Goal: Answer question/provide support: Share knowledge or assist other users

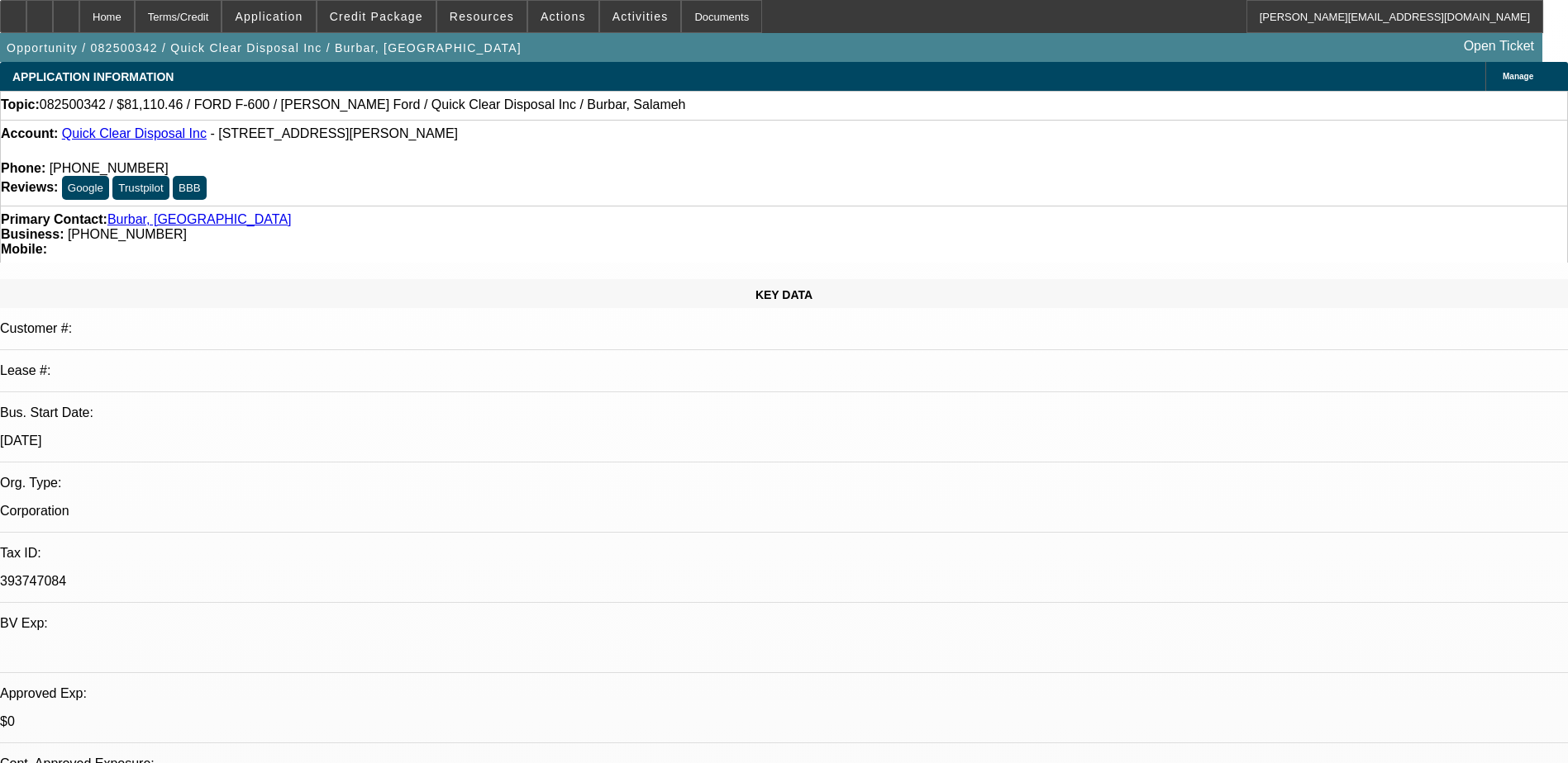
select select "0"
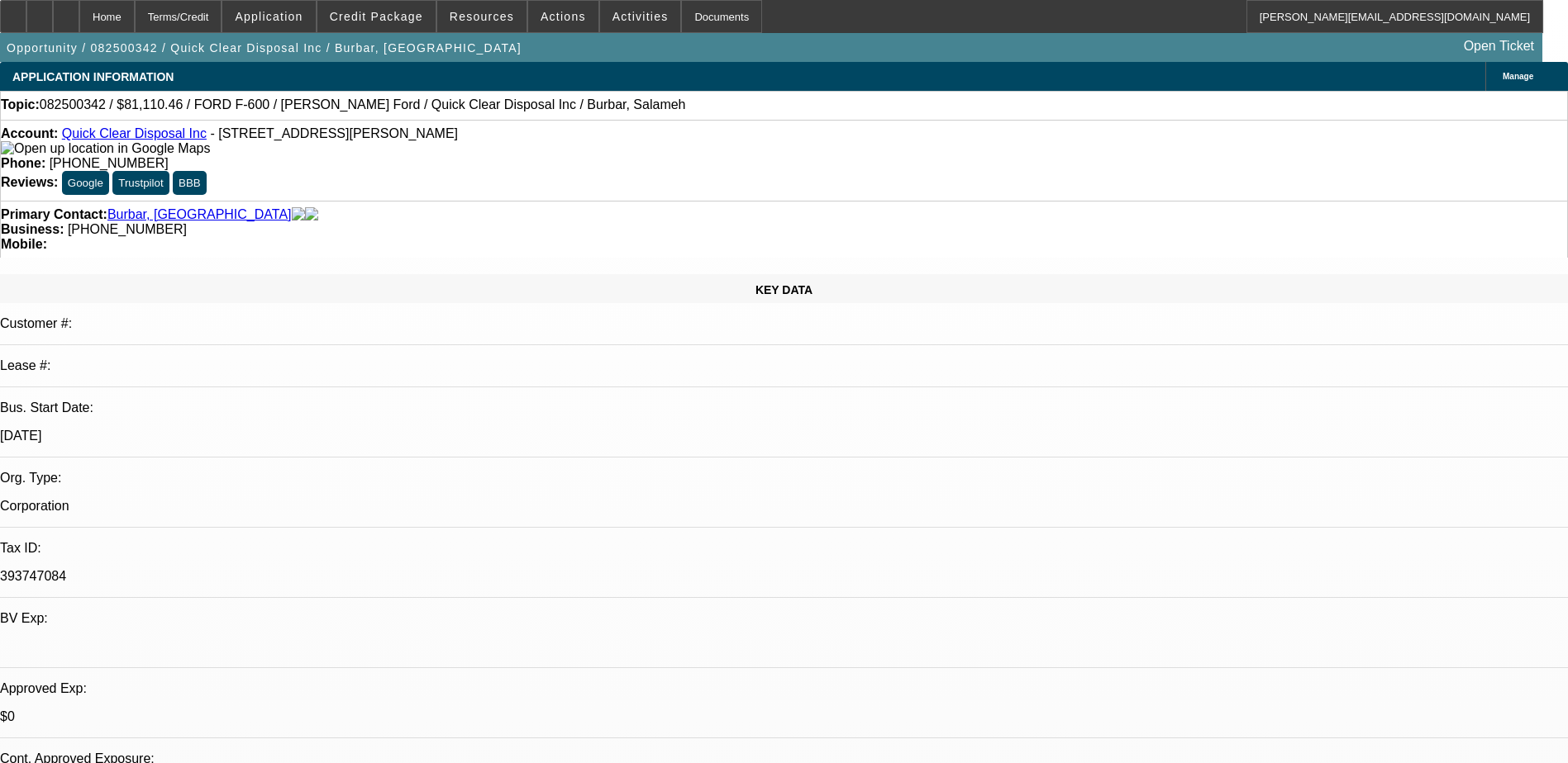
select select "0"
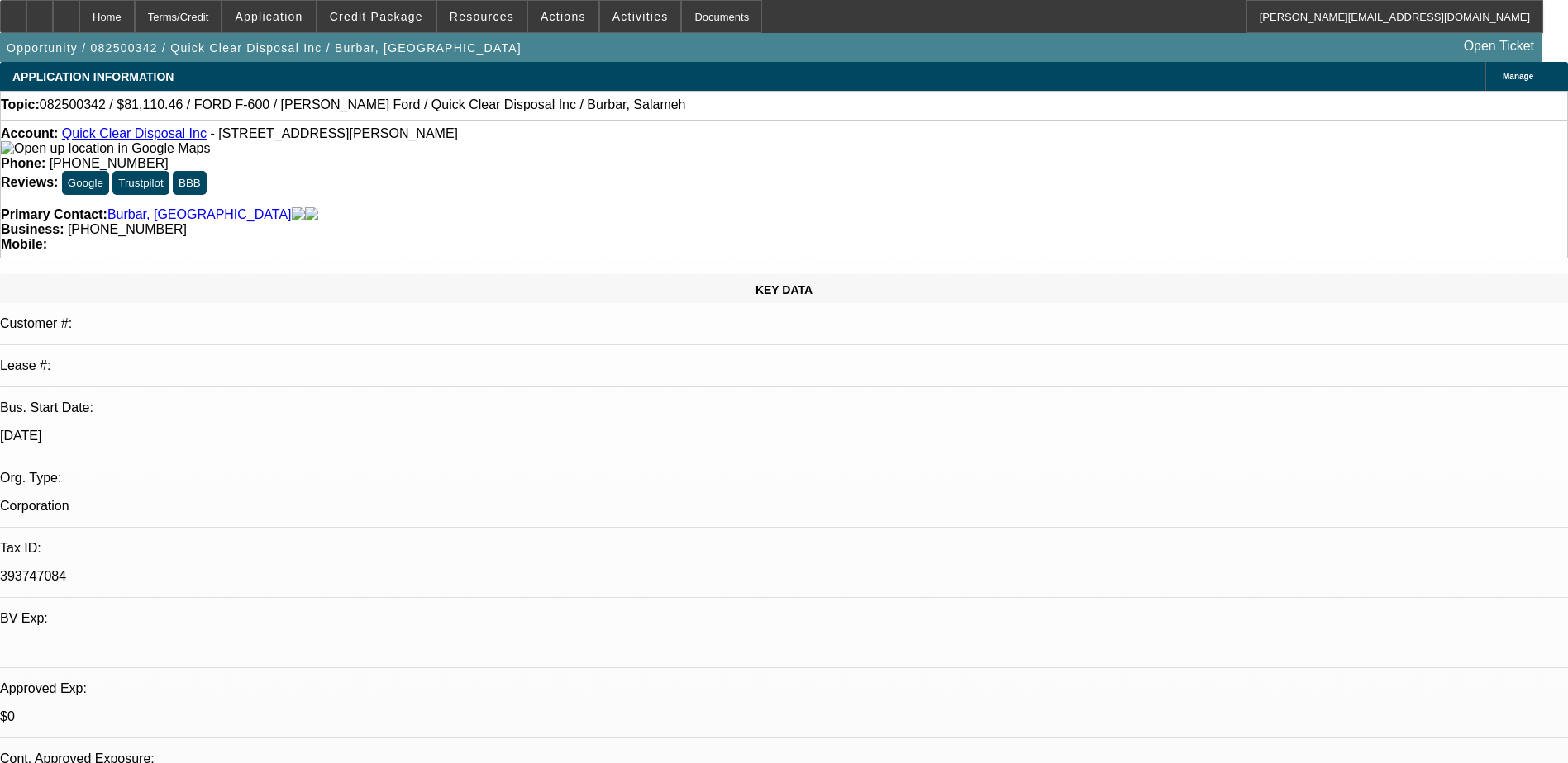
select select "0"
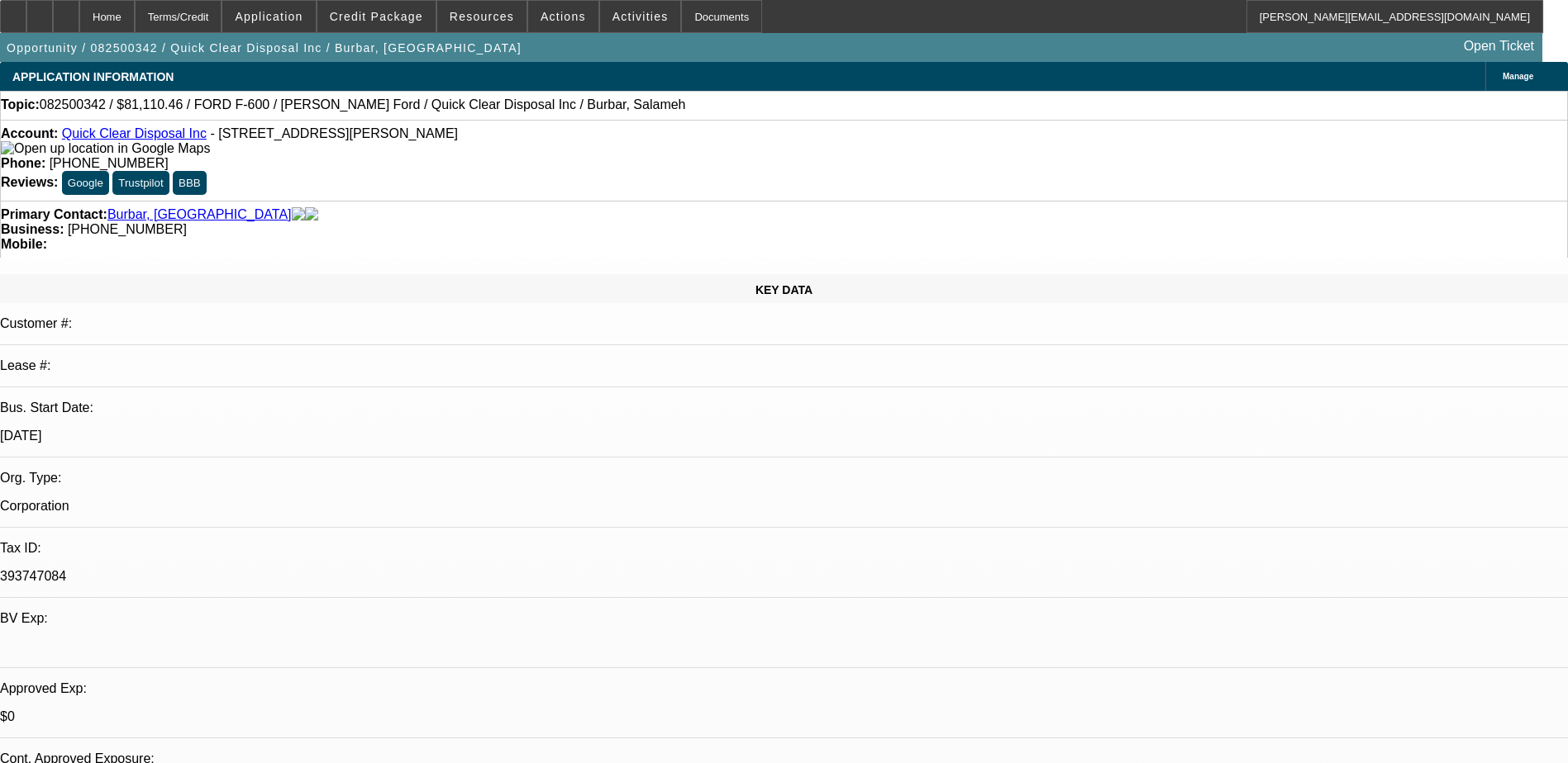
select select "0"
select select "1"
select select "2"
select select "21"
select select "1"
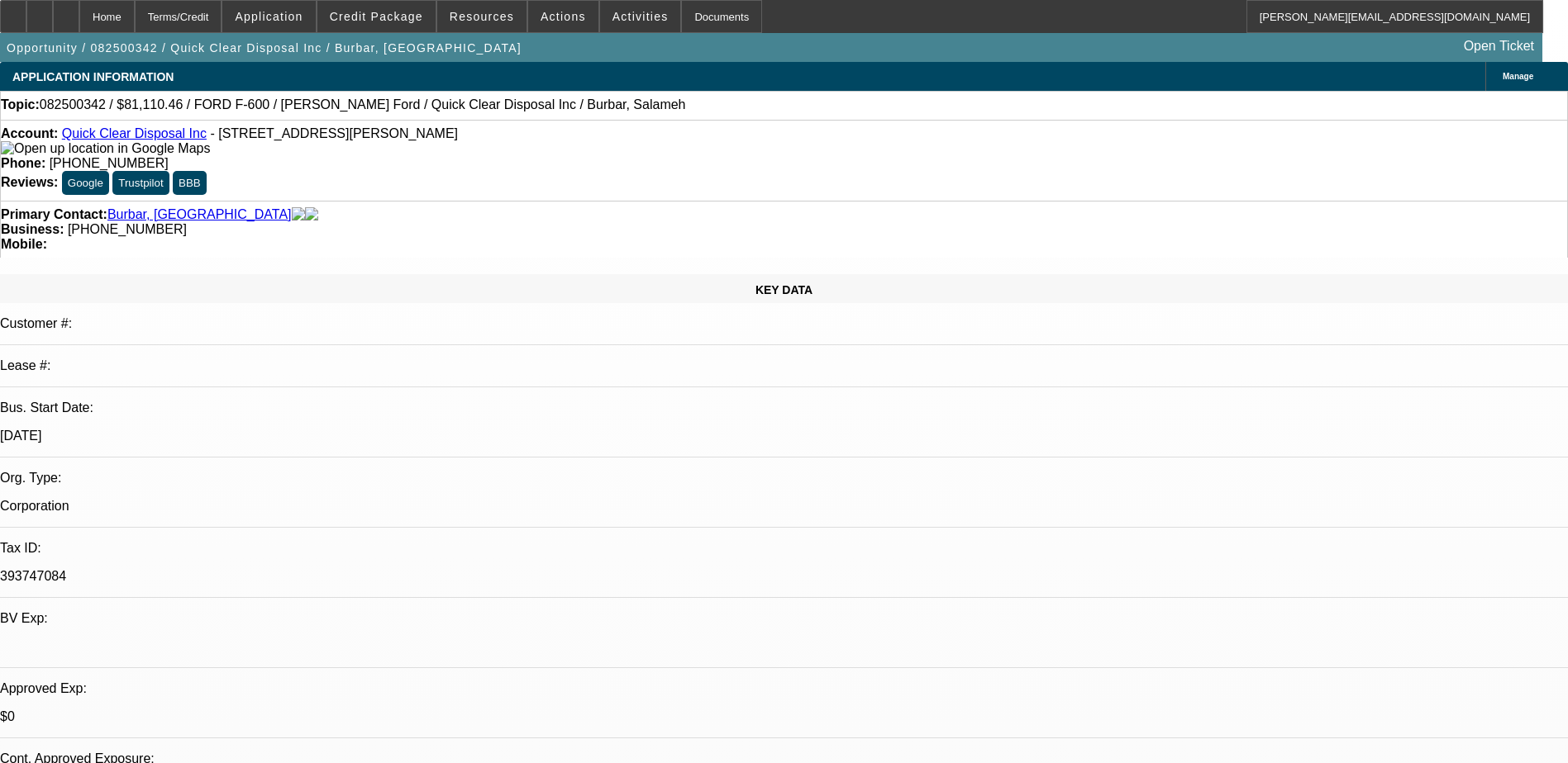
select select "2"
select select "21"
select select "1"
select select "2"
select select "21"
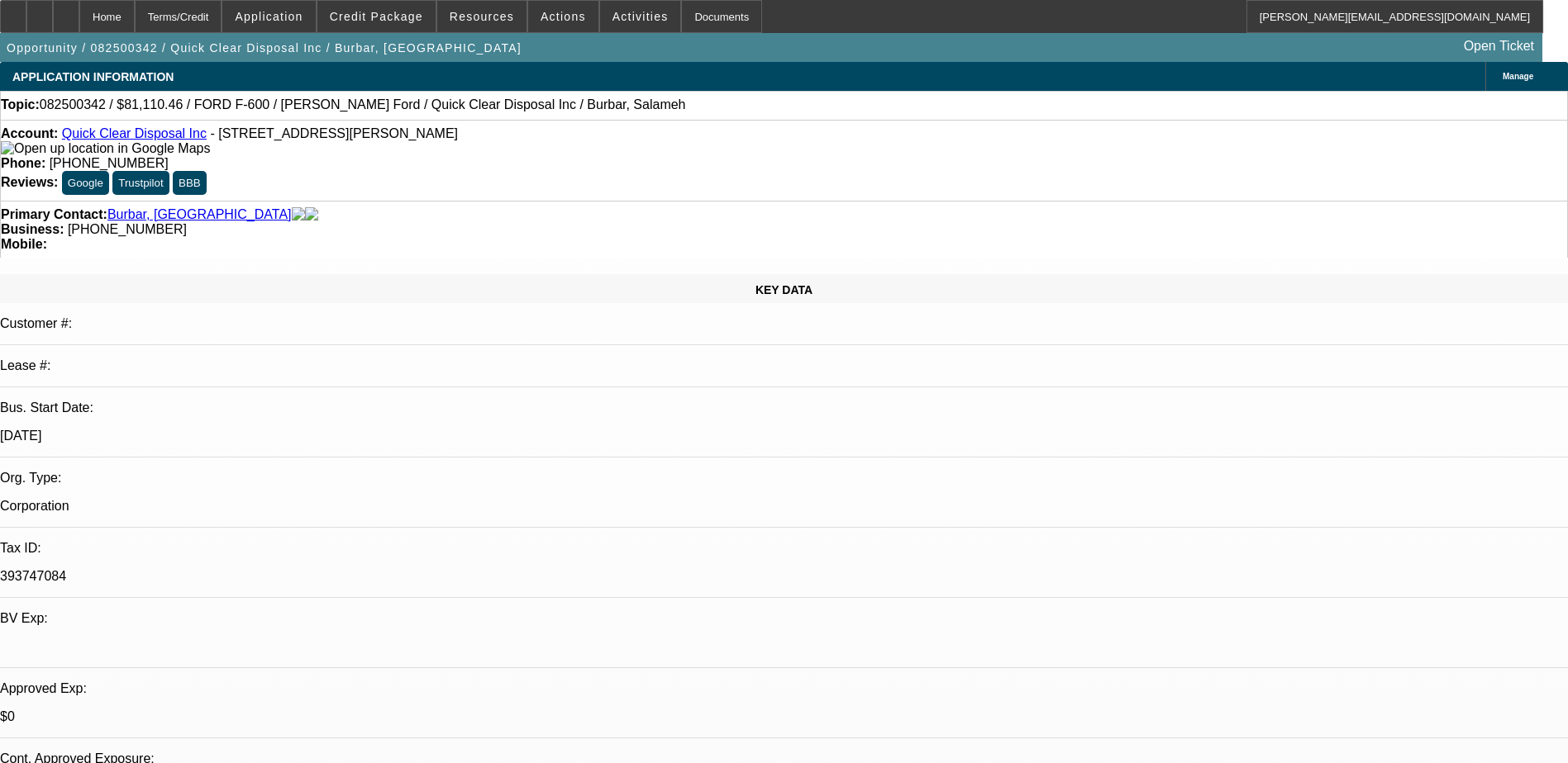
select select "1"
select select "2"
select select "19"
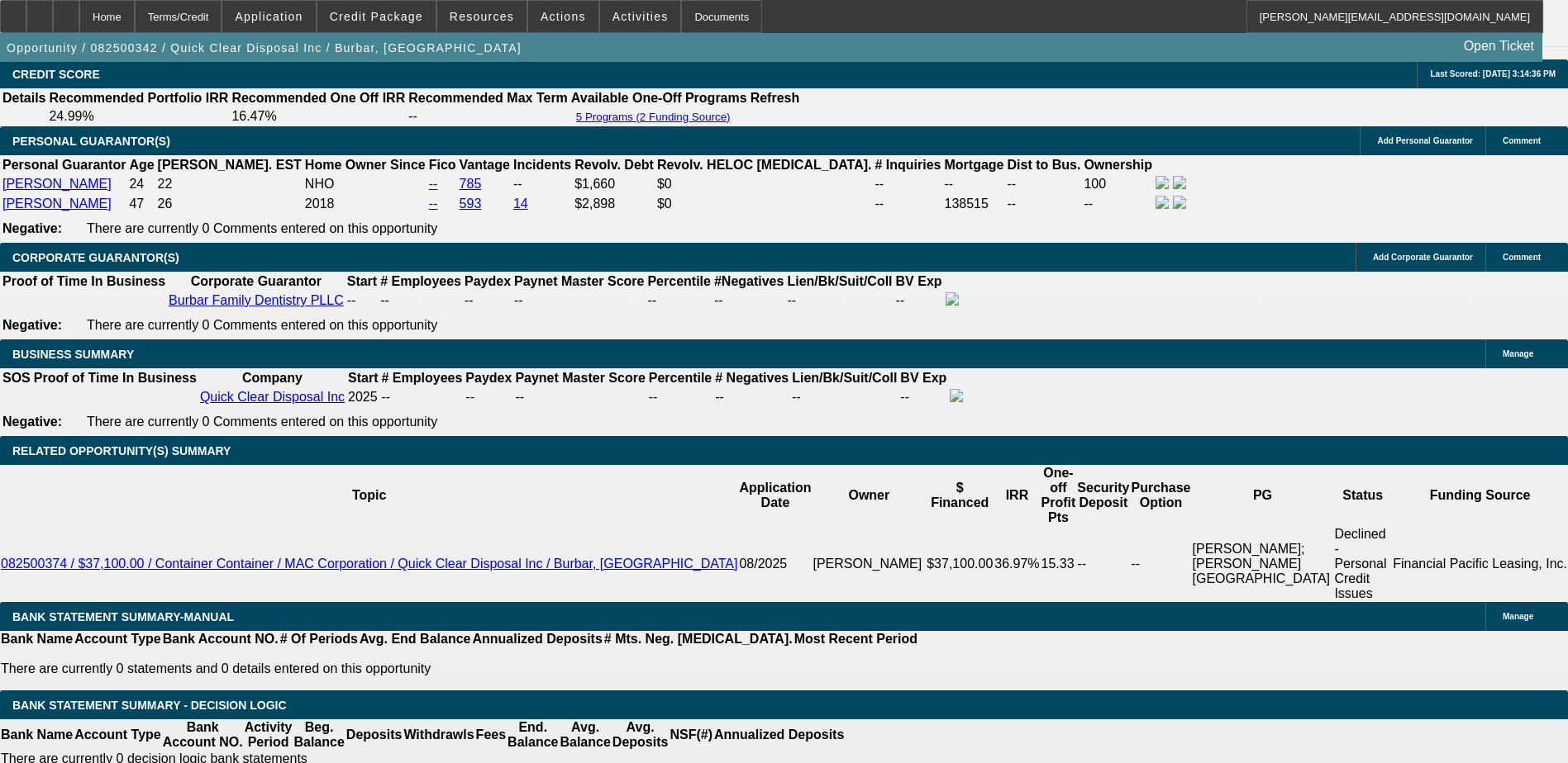
scroll to position [2230, 0]
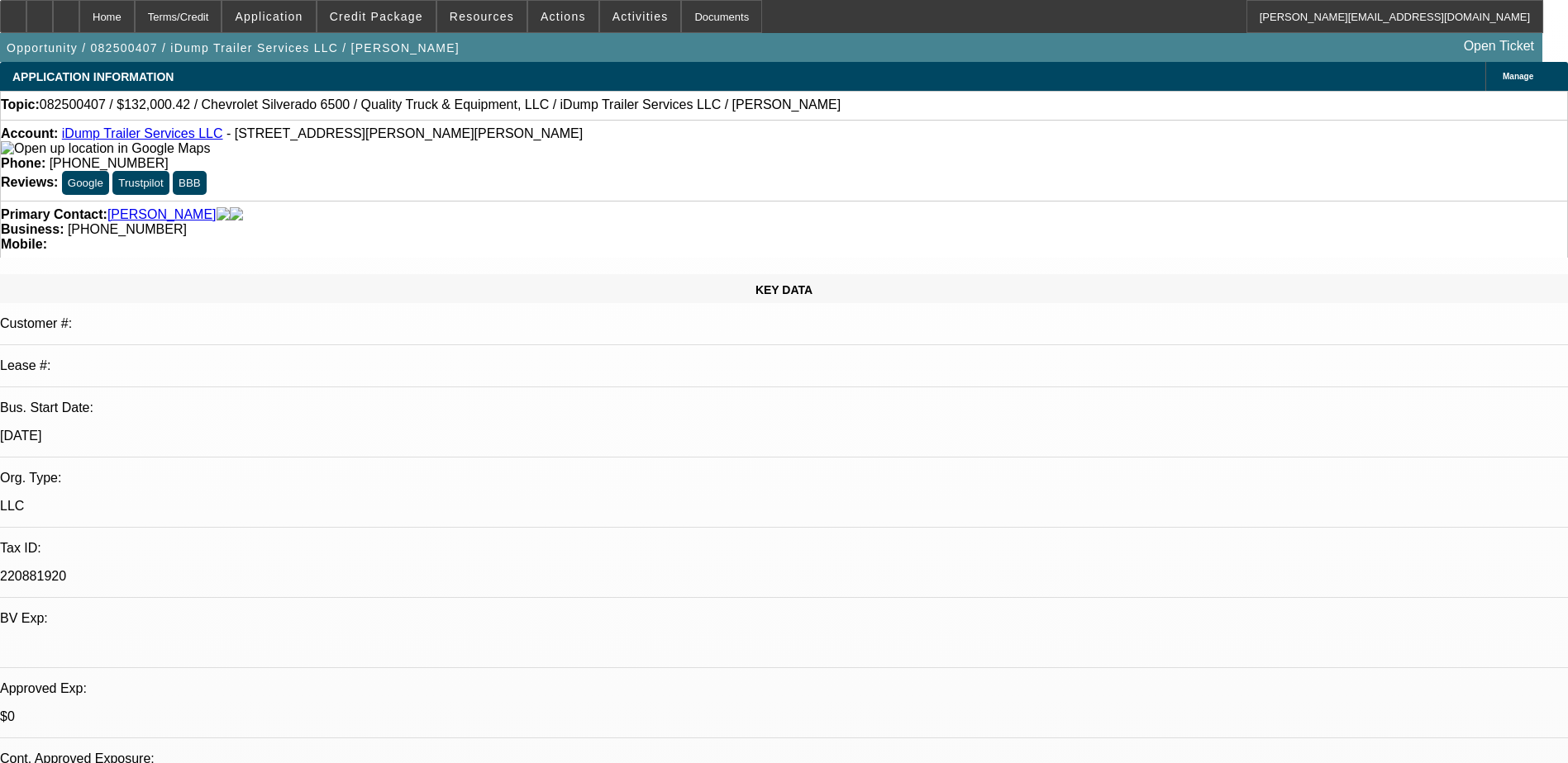
select select "0"
select select "6"
select select "0"
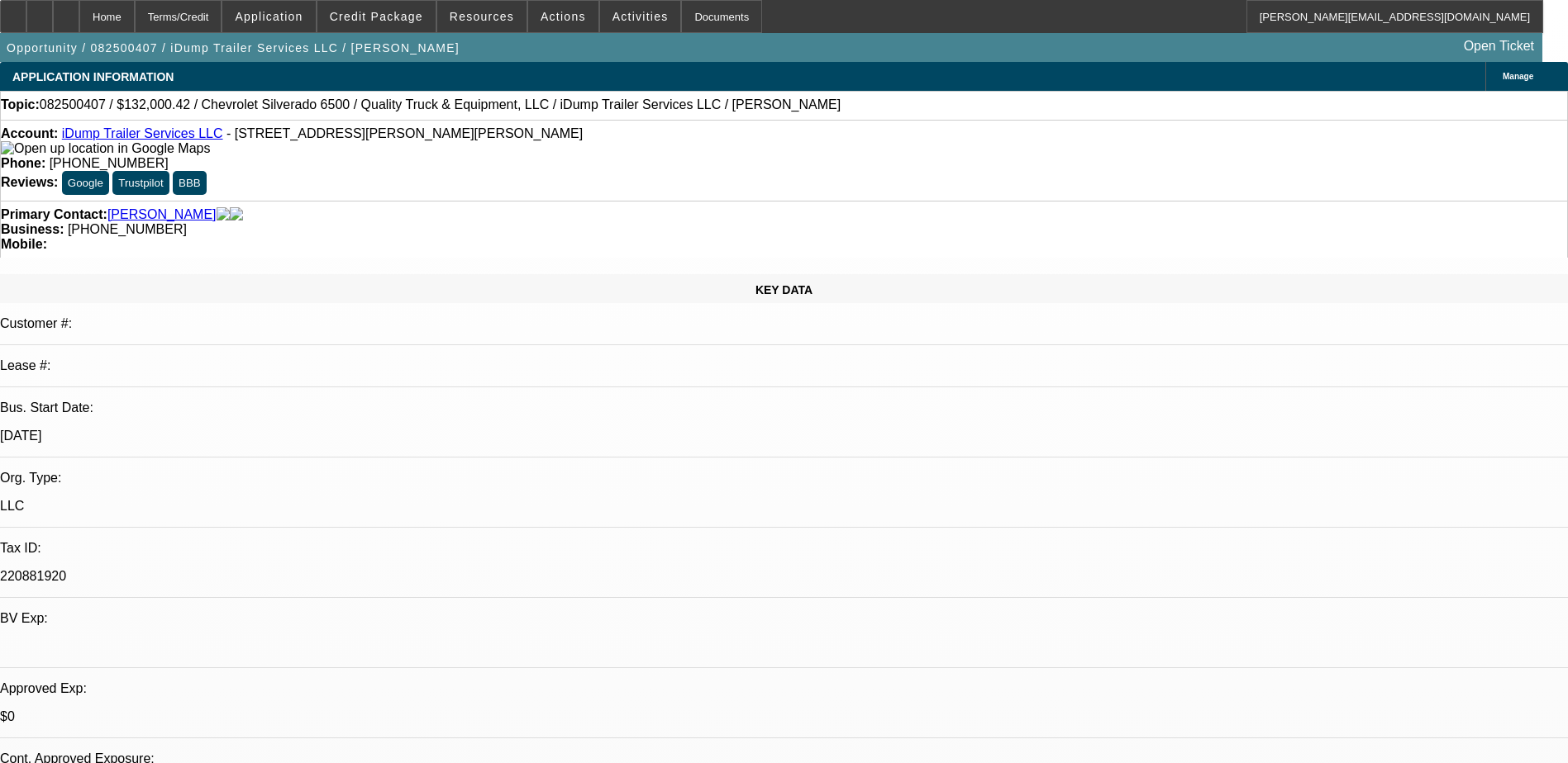
select select "0"
select select "6"
select select "0"
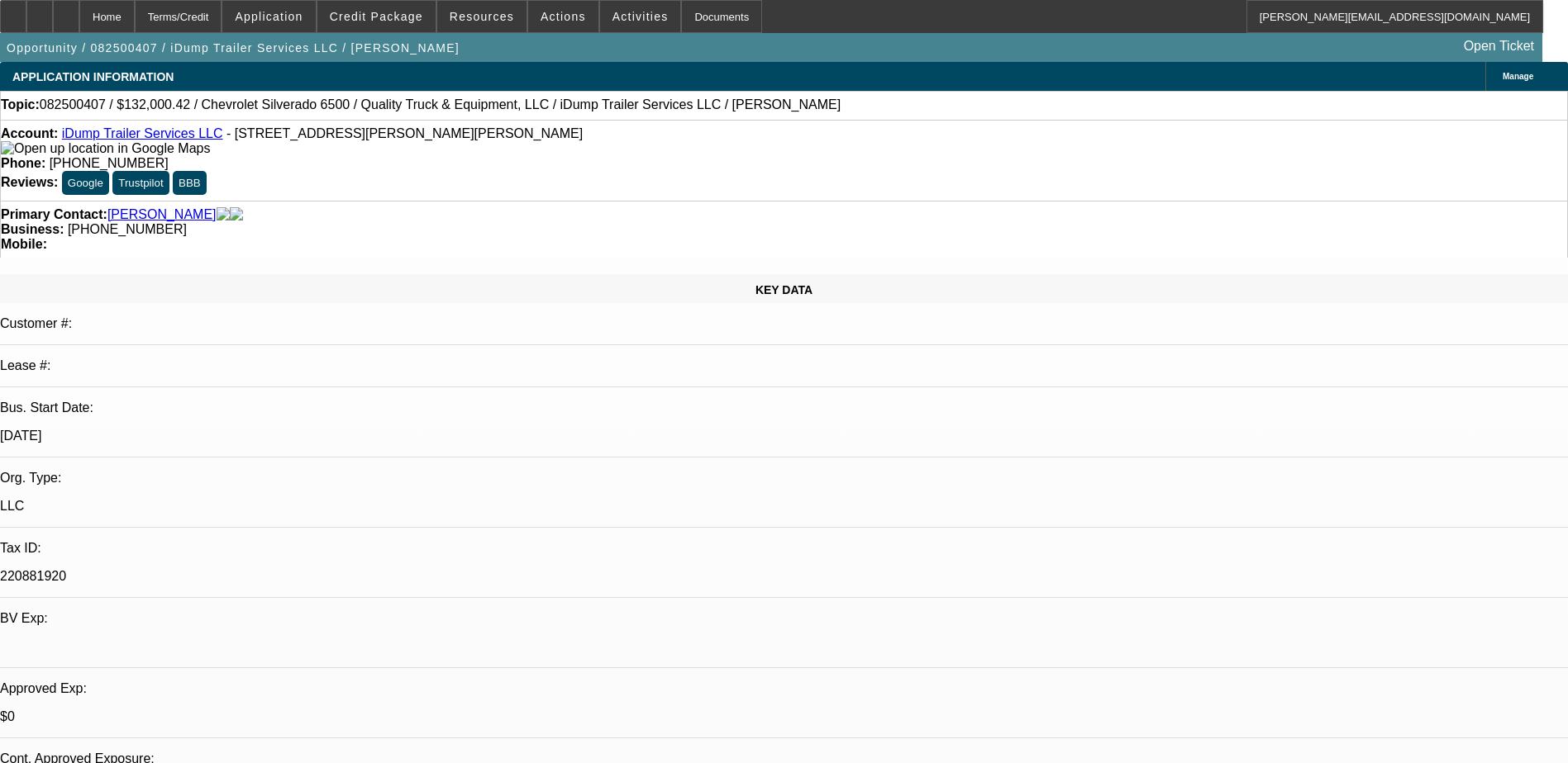
select select "0"
select select "6"
select select "0"
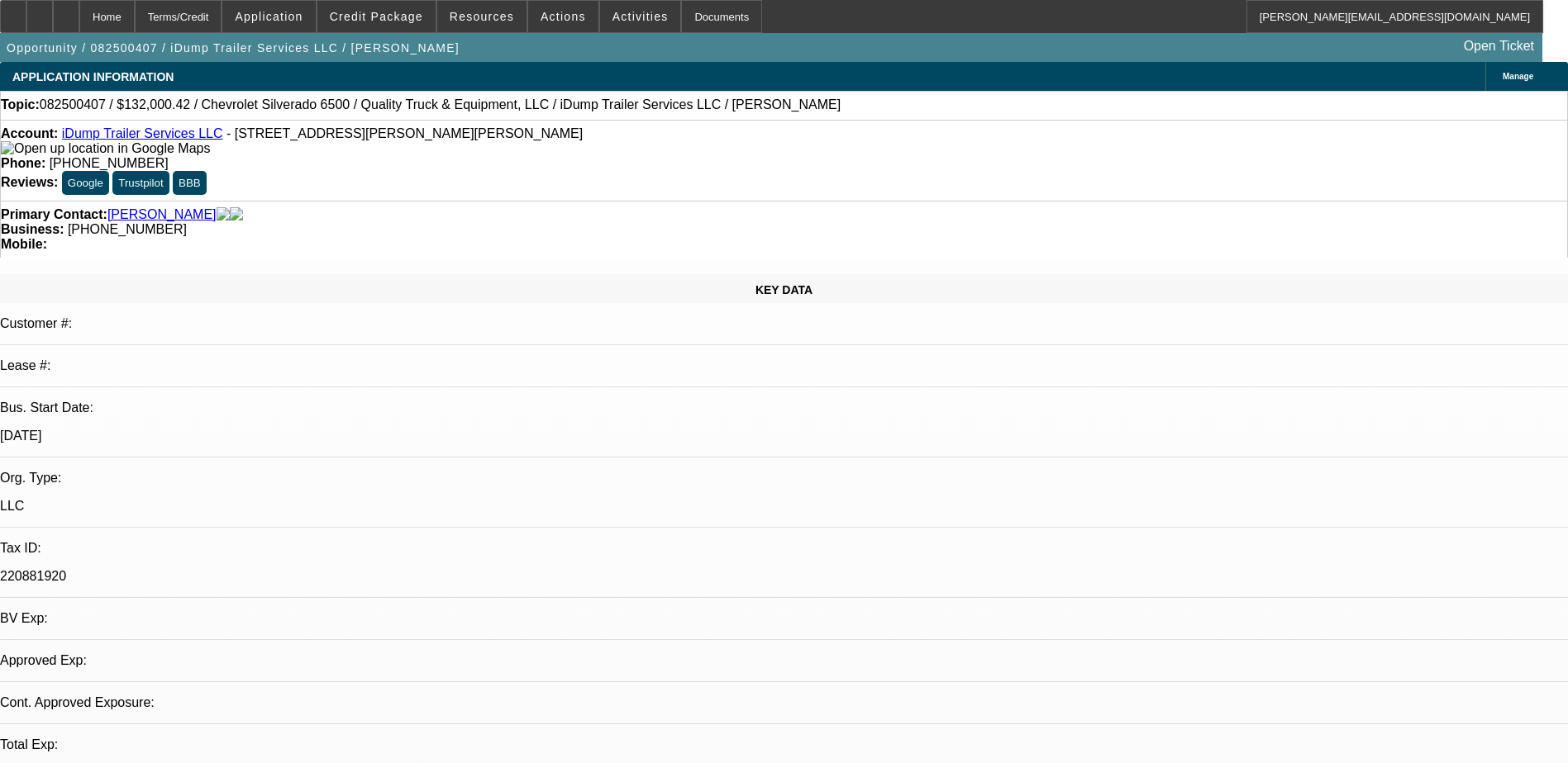
select select "0"
select select "1"
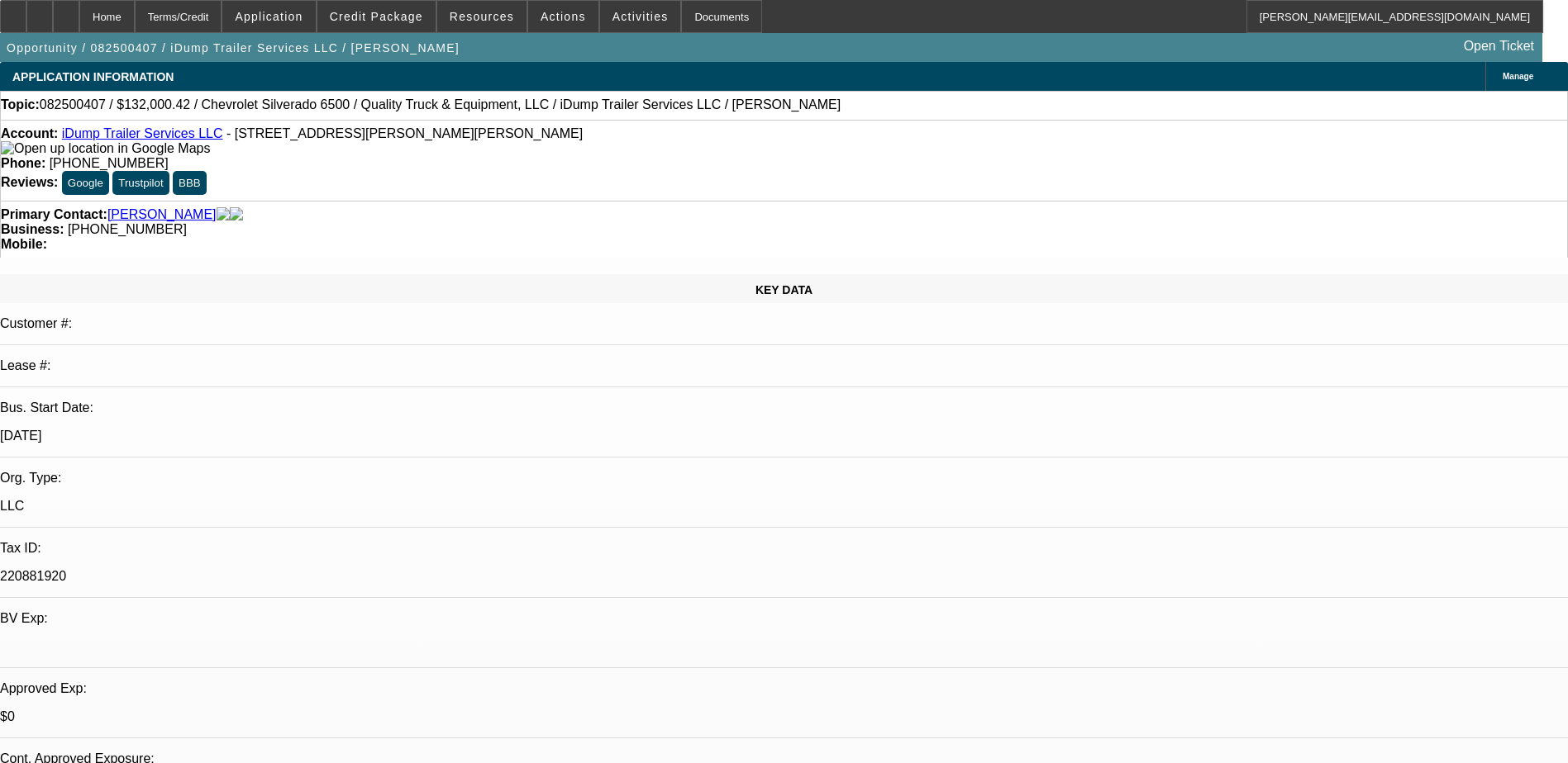
select select "6"
select select "1"
select select "6"
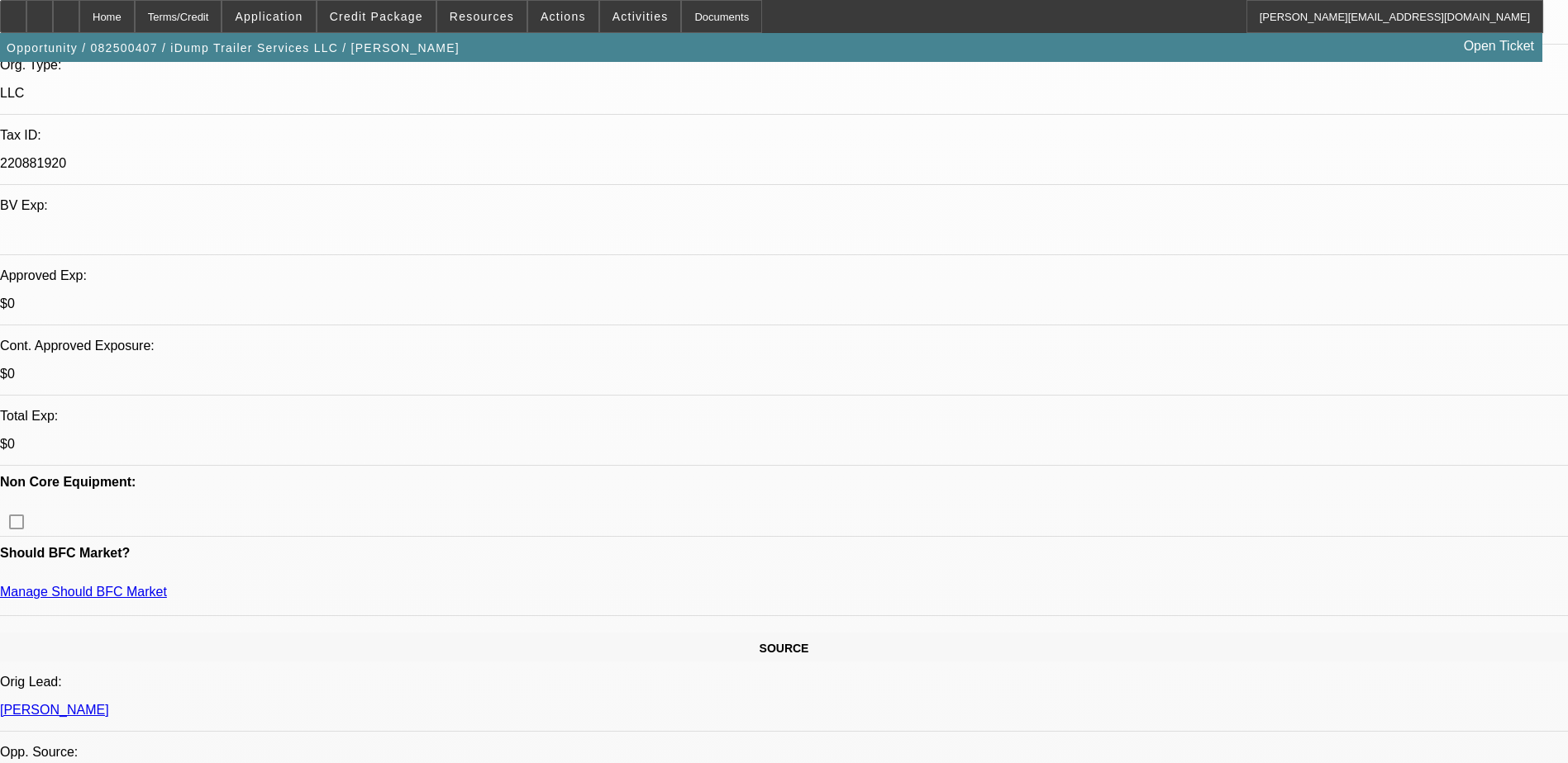
scroll to position [495, 0]
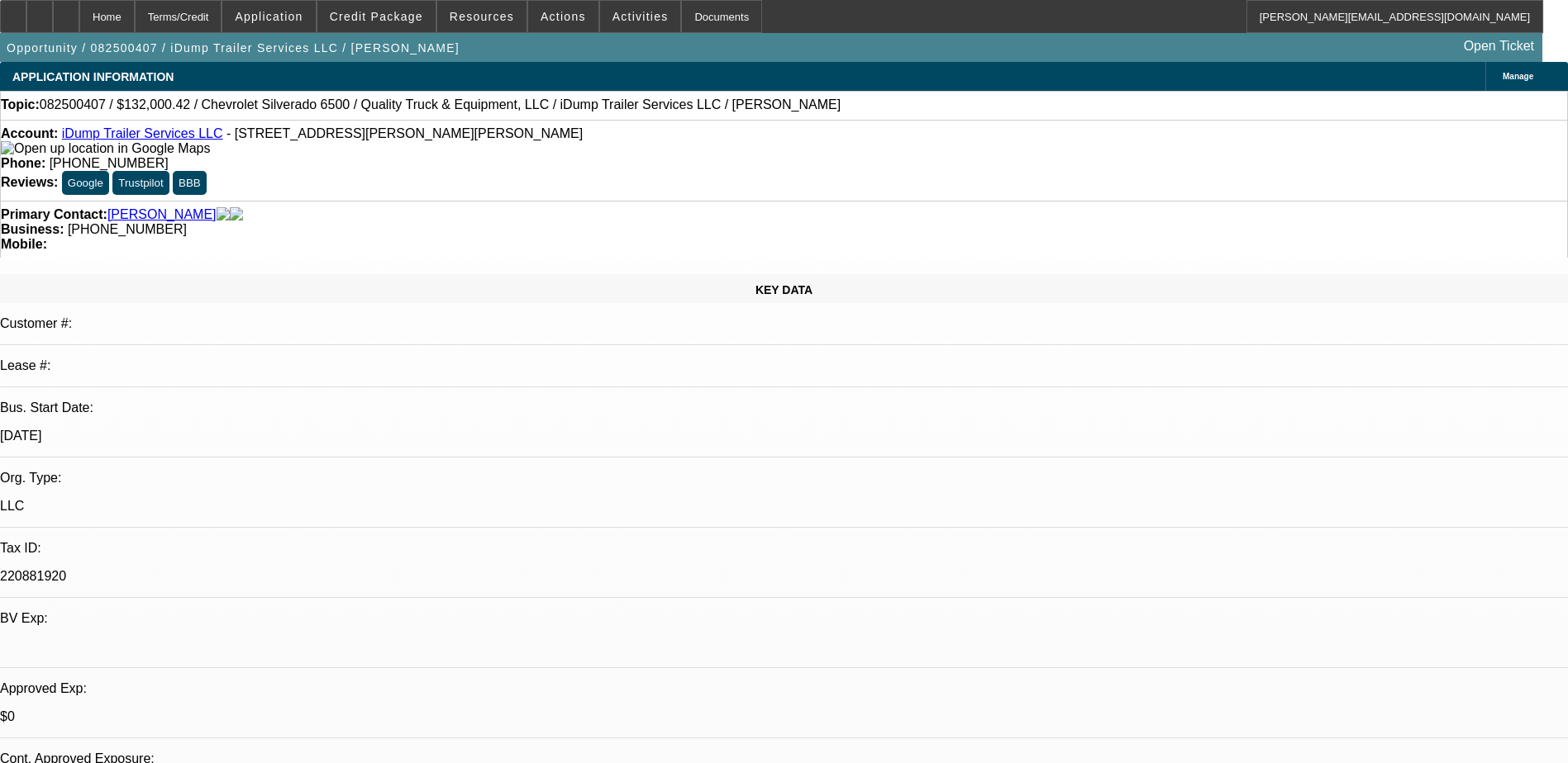
select select "0"
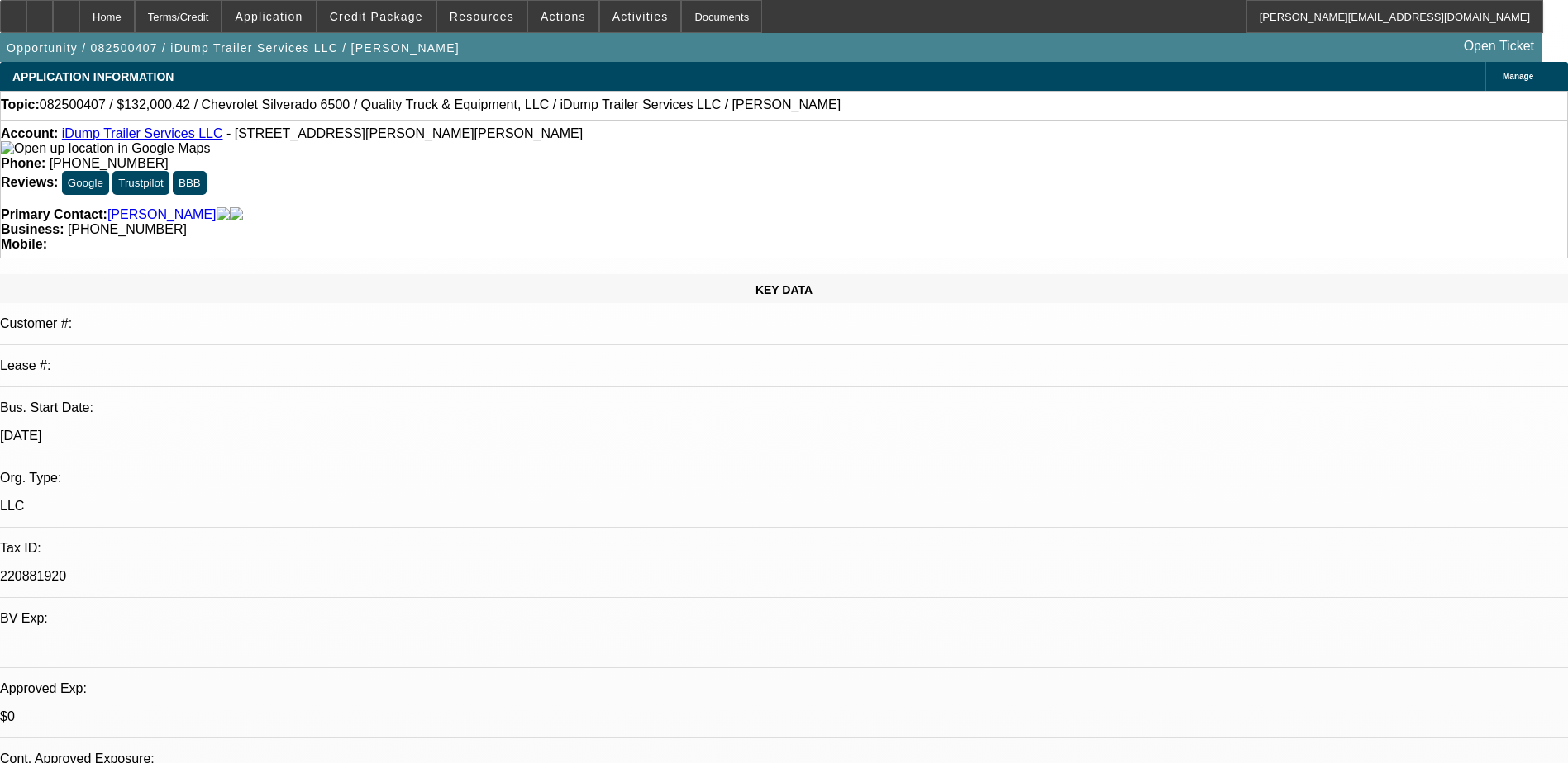
select select "0"
select select "1"
select select "6"
select select "1"
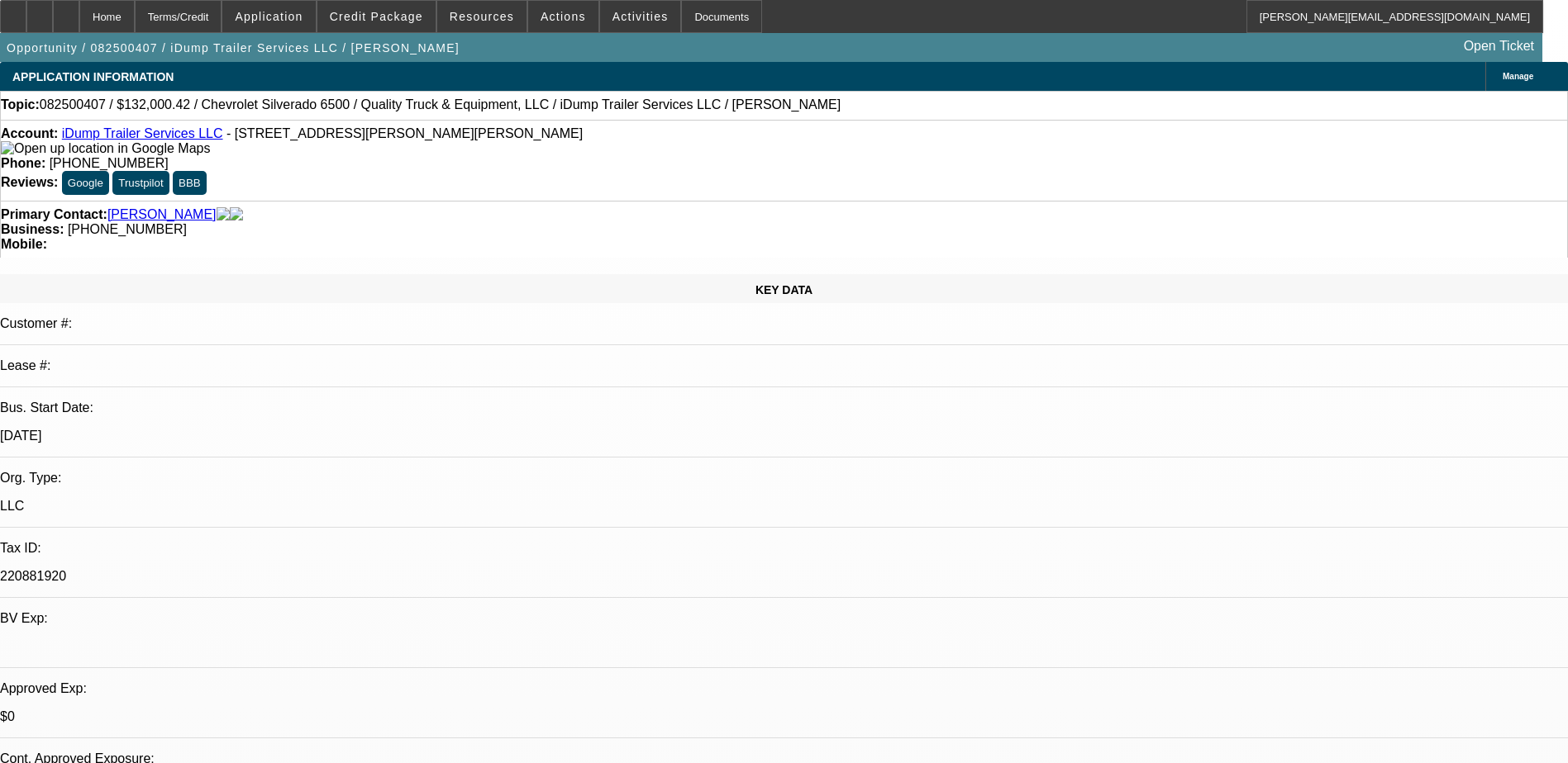
select select "1"
select select "6"
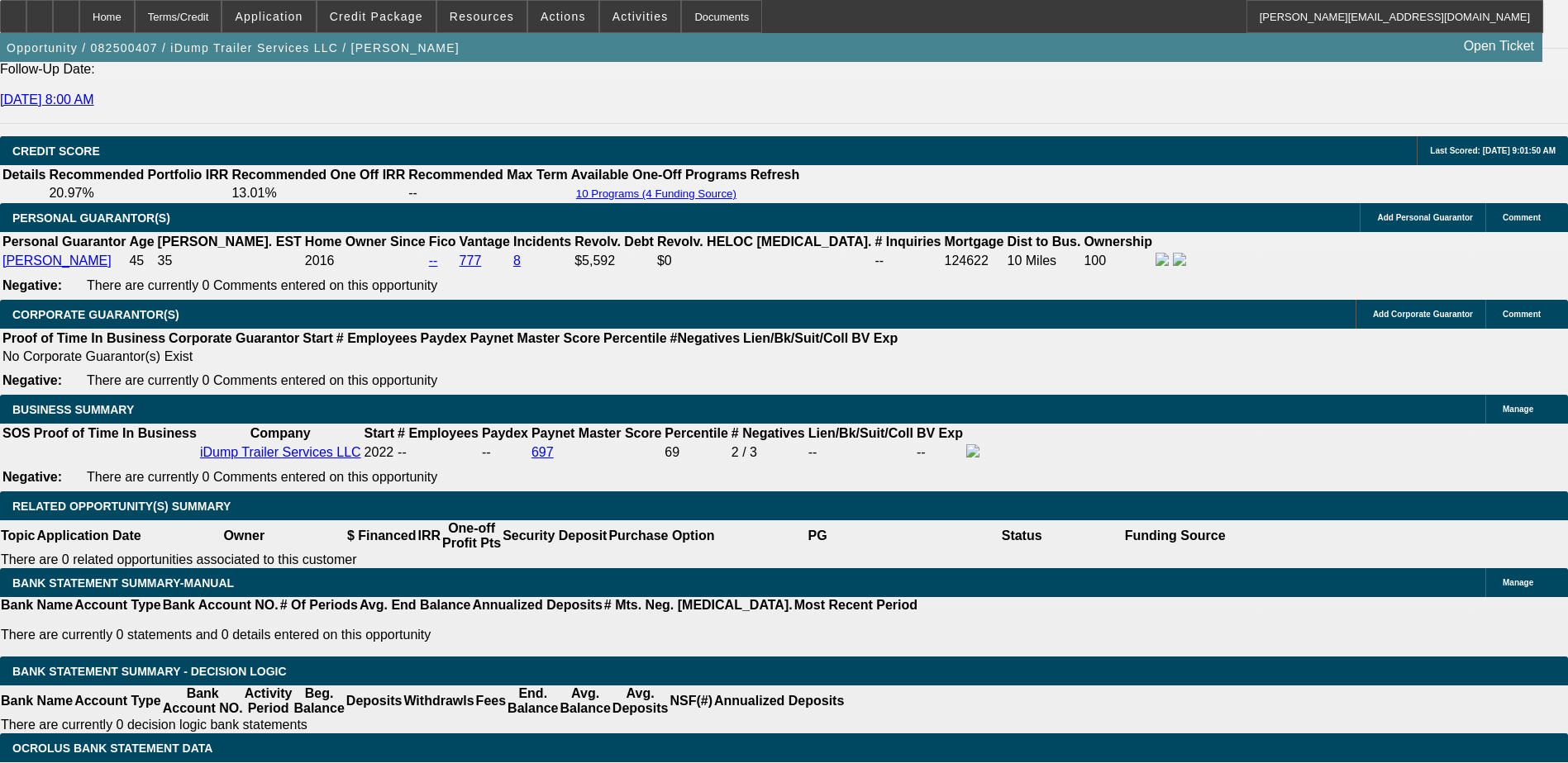
scroll to position [2252, 0]
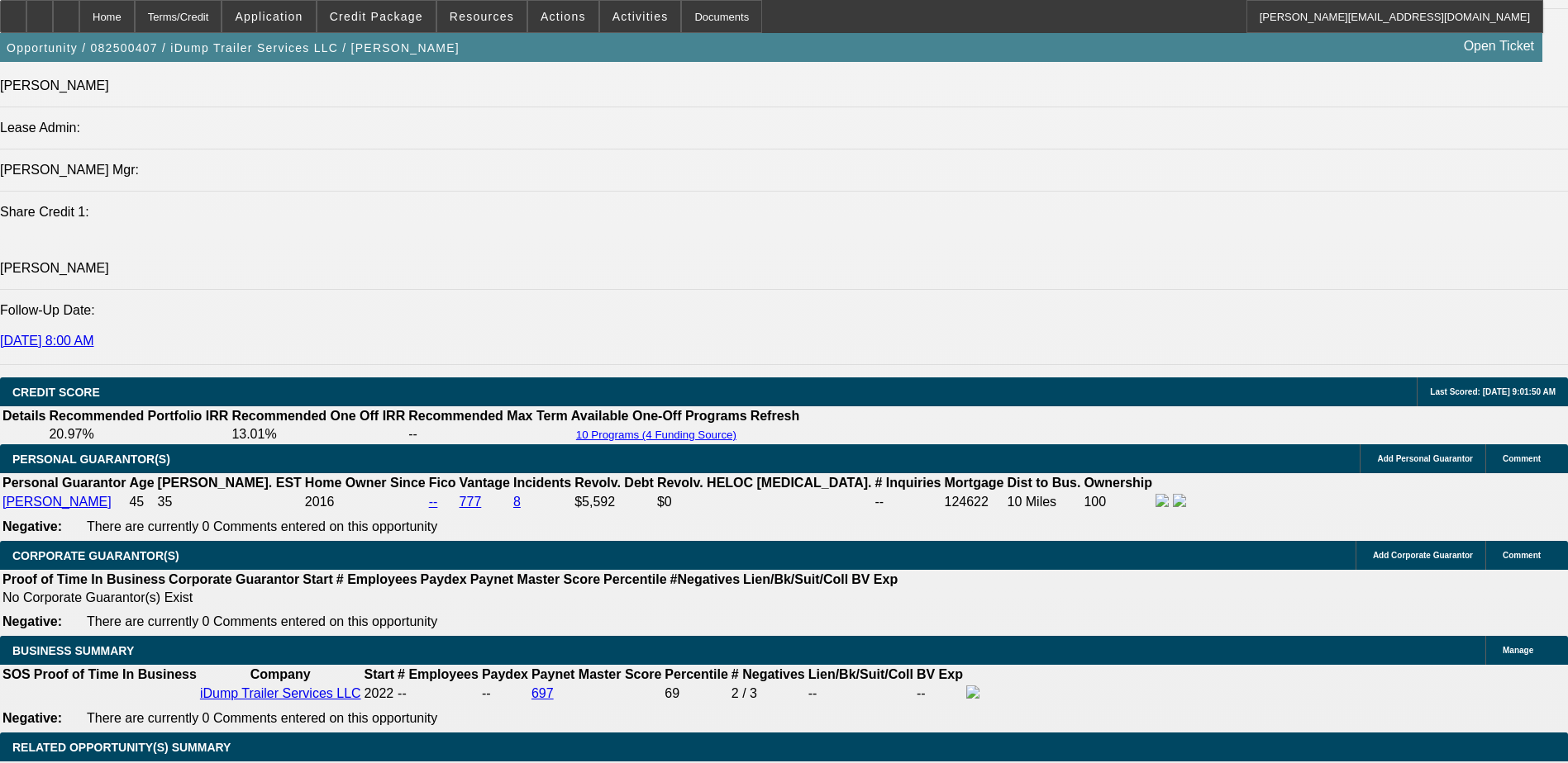
scroll to position [2004, 0]
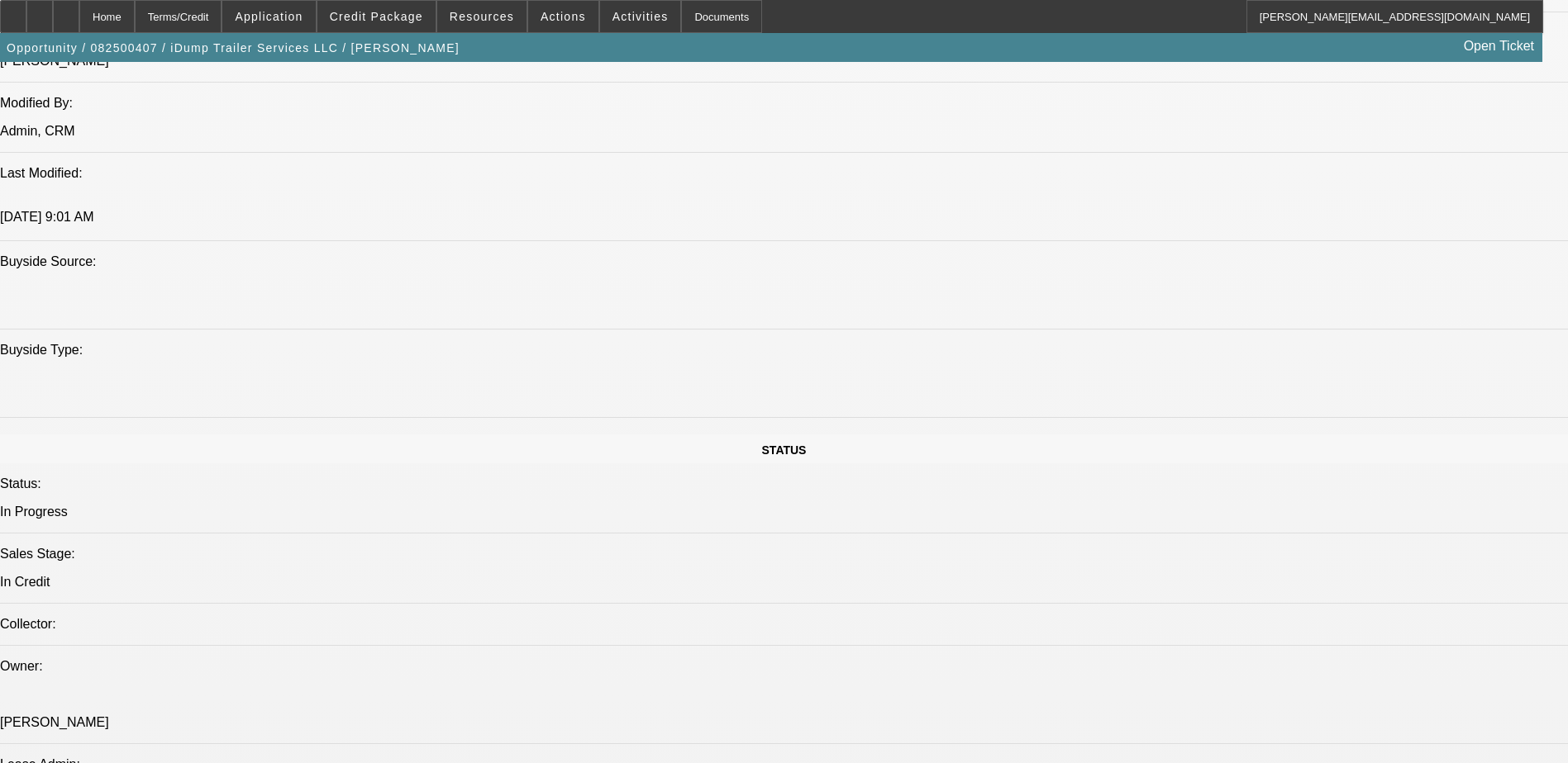
scroll to position [1425, 0]
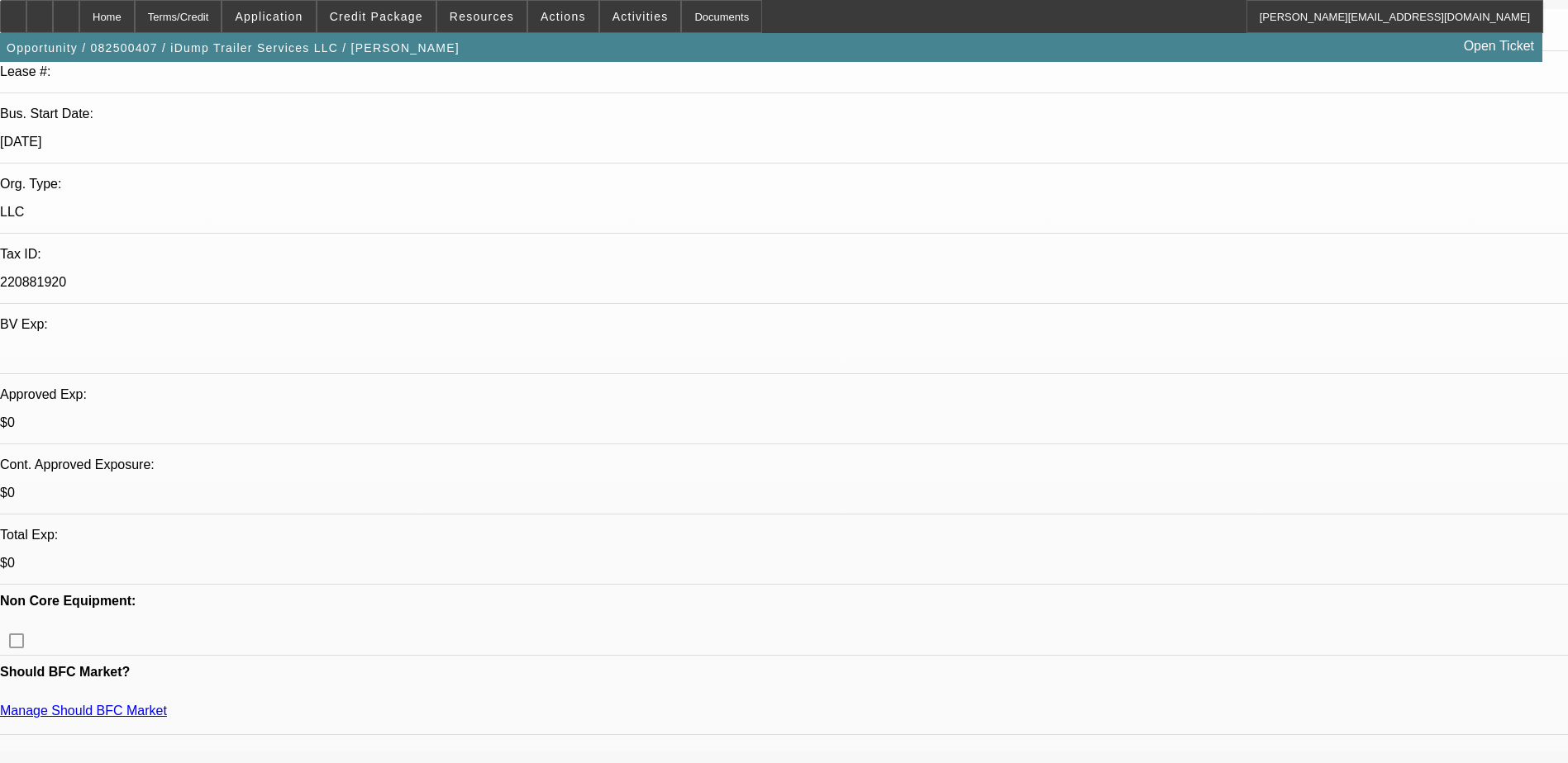
scroll to position [0, 0]
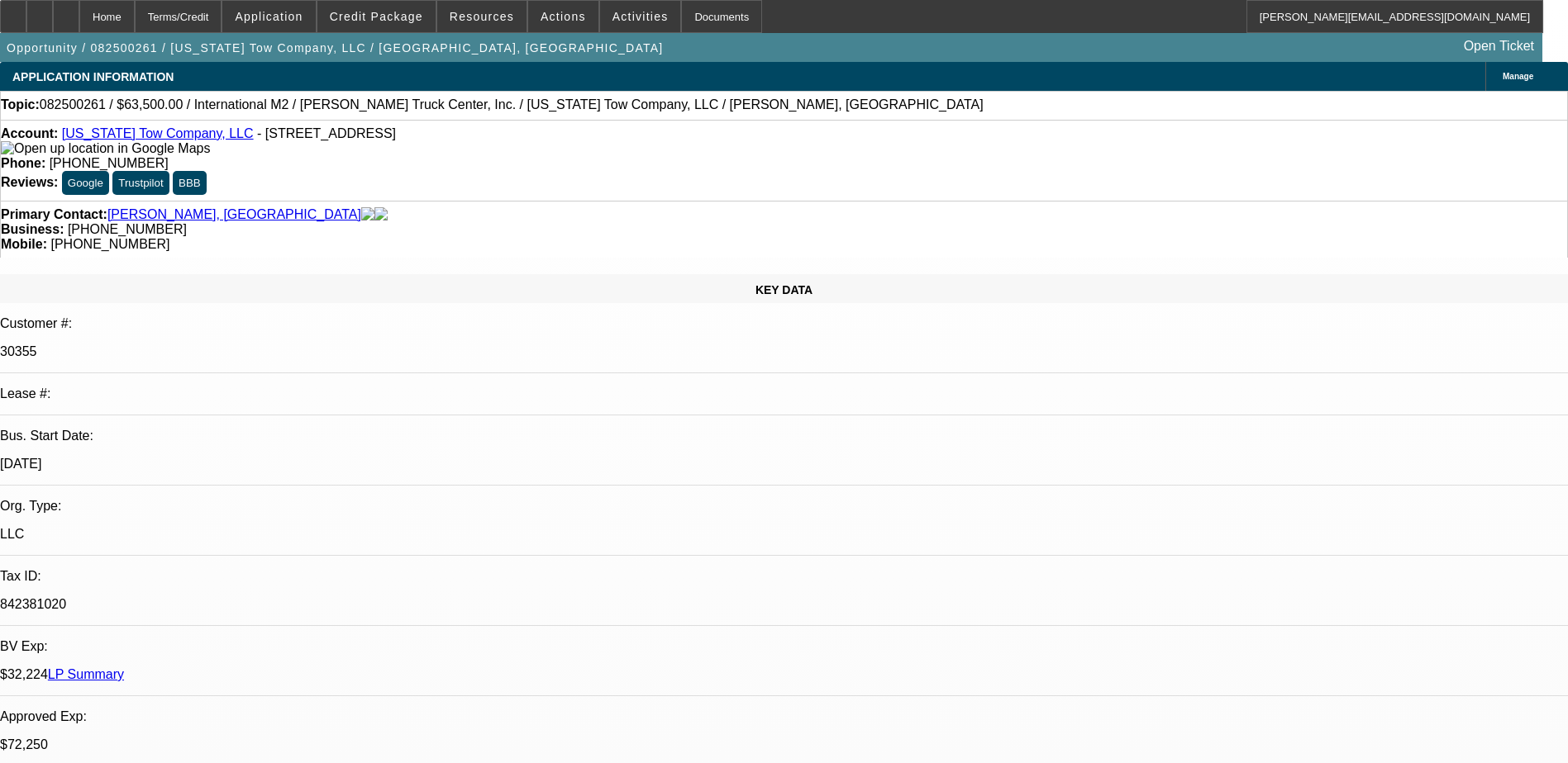
select select "0"
select select "2"
select select "0"
select select "2"
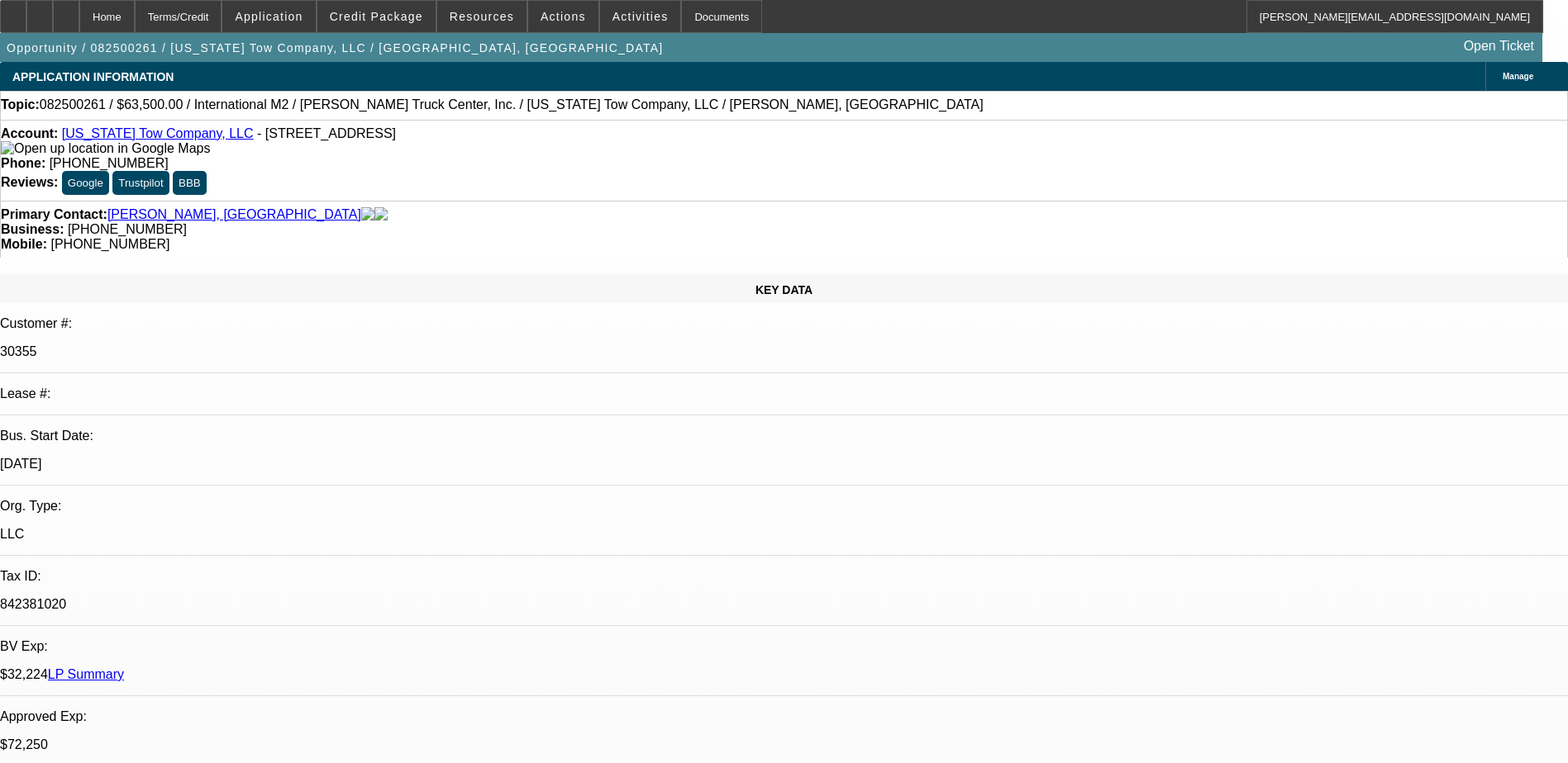
select select "0"
select select "2"
select select "0"
select select "0.15"
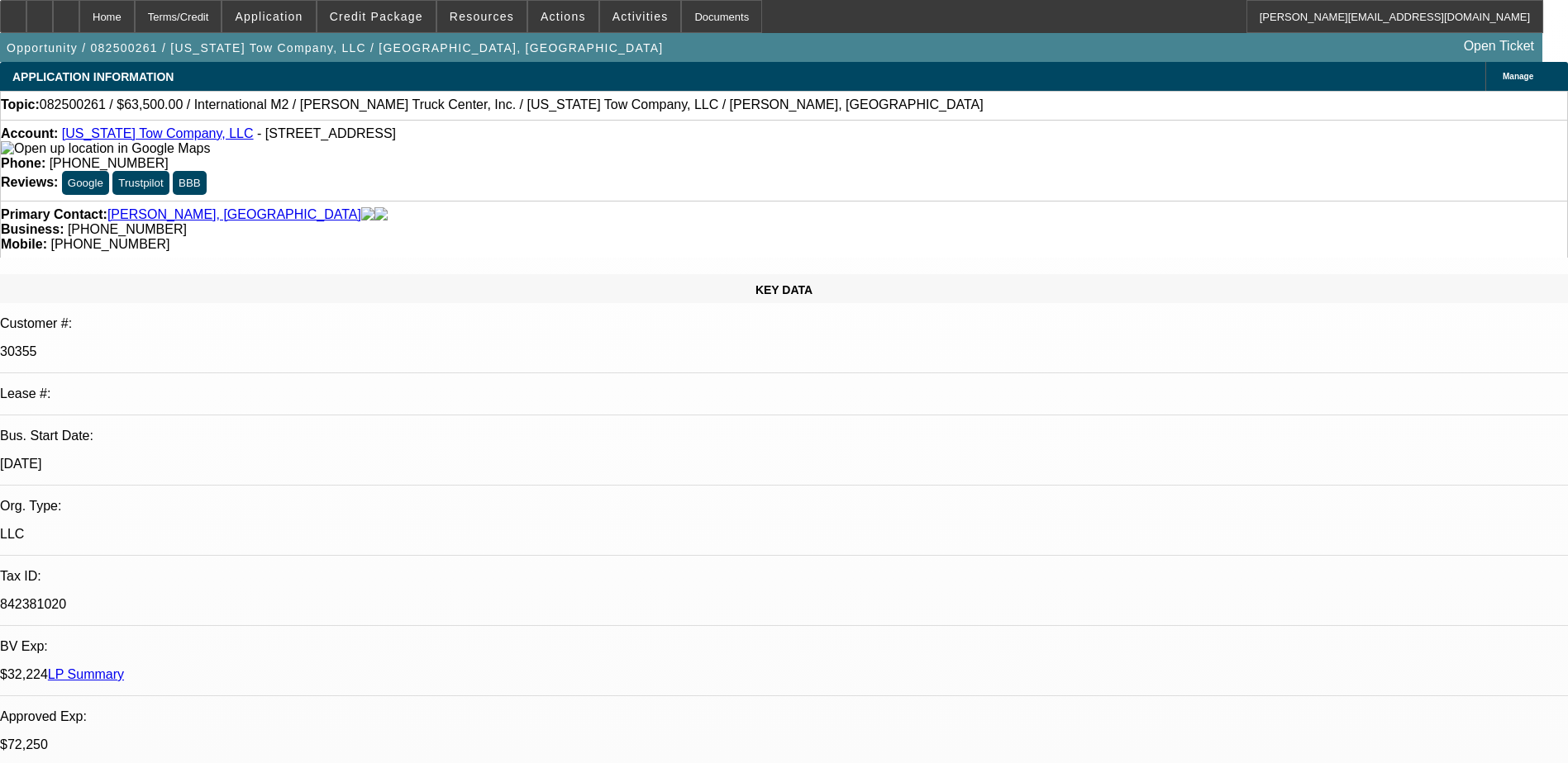
select select "2"
select select "0"
select select "1"
select select "2"
select select "6"
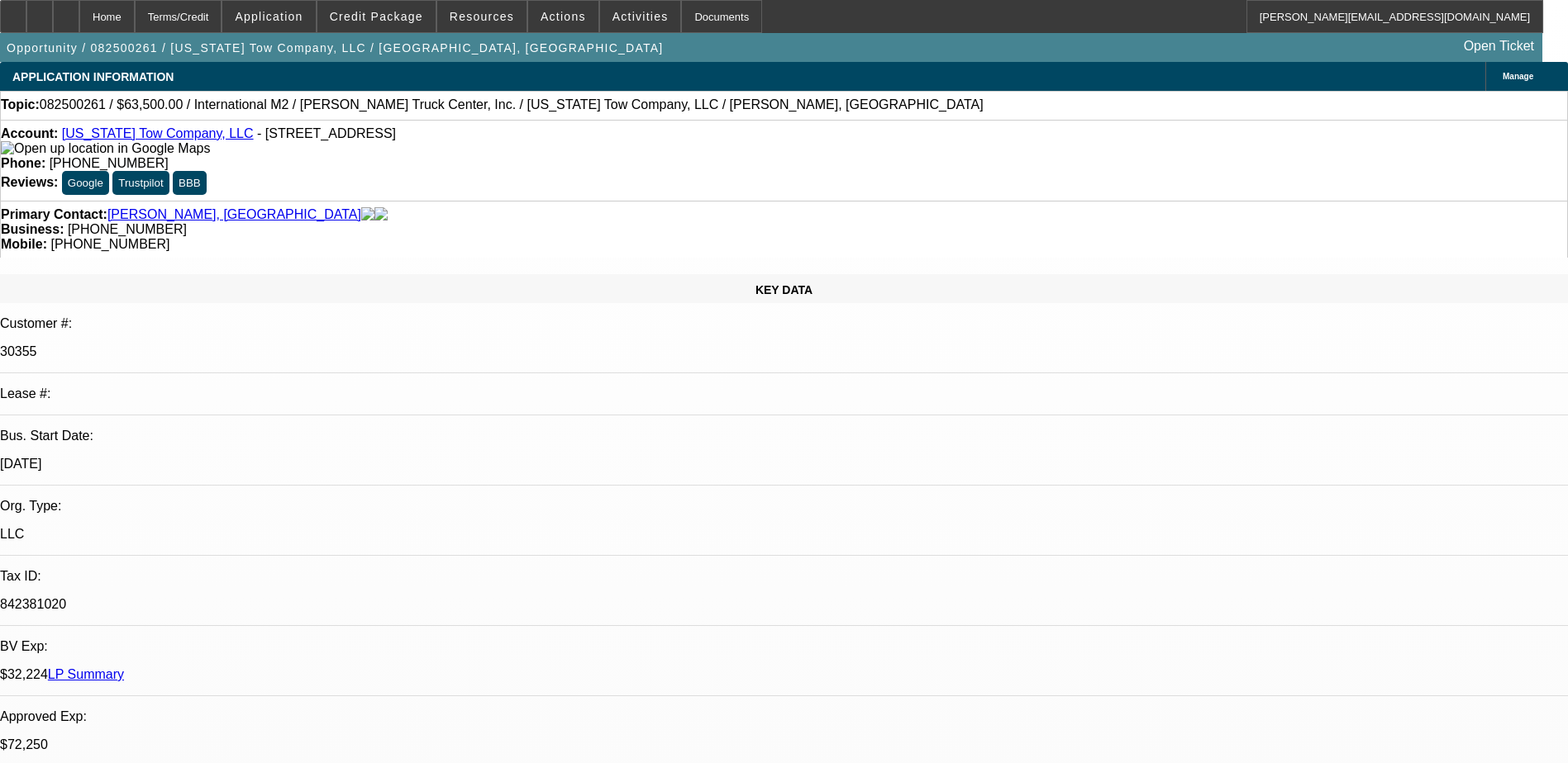
select select "1"
select select "2"
select select "6"
select select "1"
select select "2"
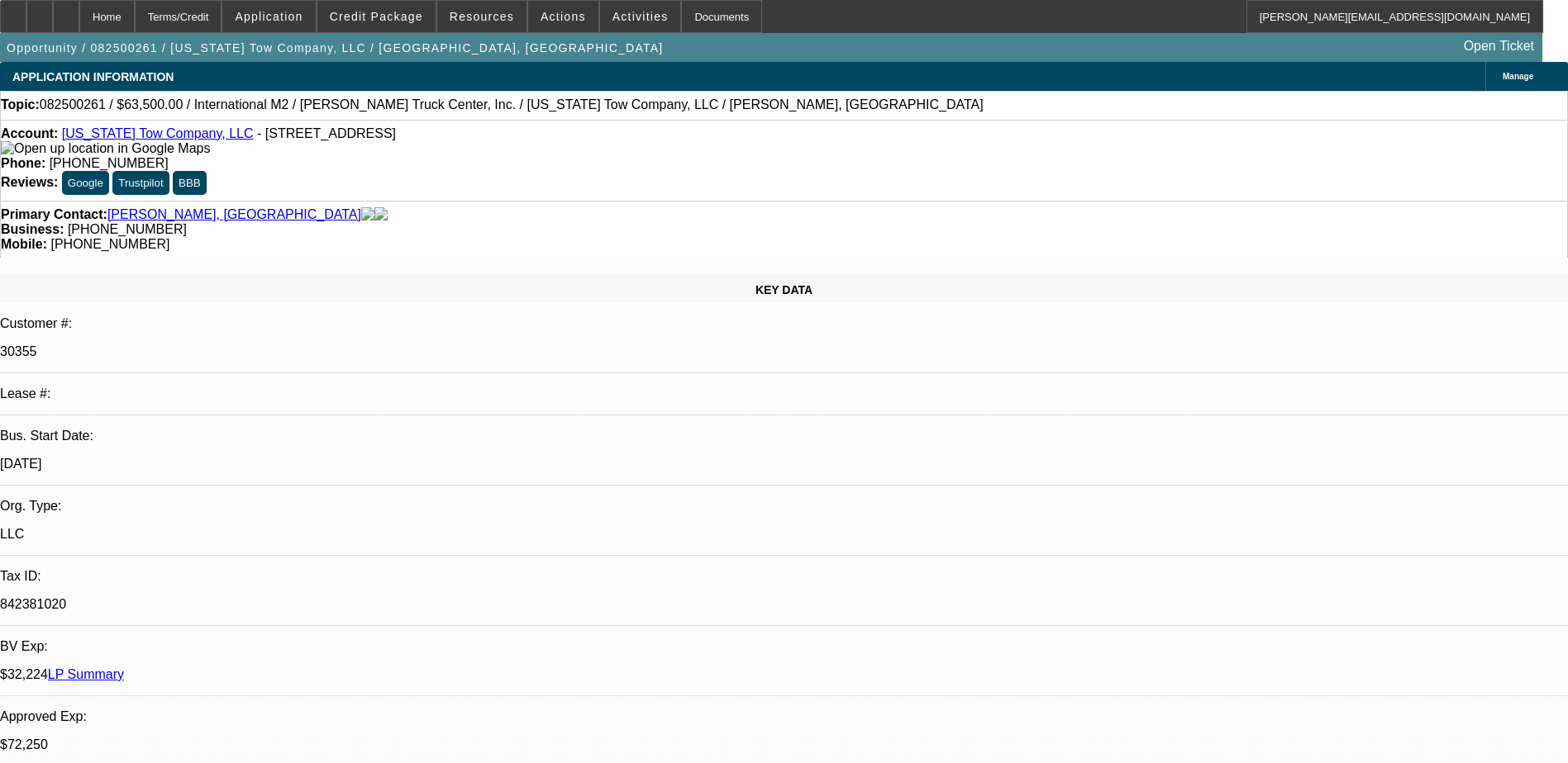
select select "6"
select select "1"
select select "2"
select select "6"
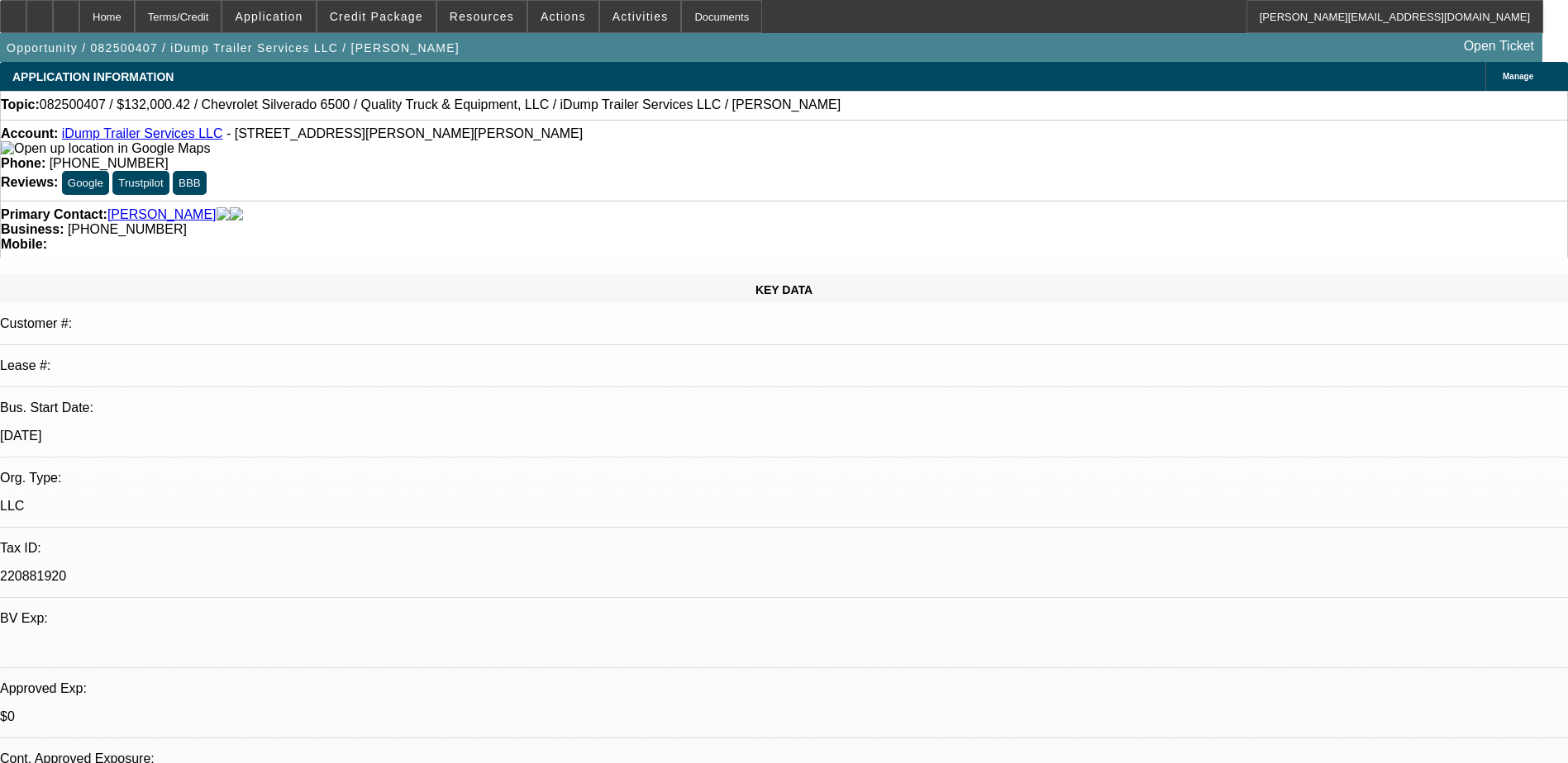
select select "0"
select select "6"
select select "0"
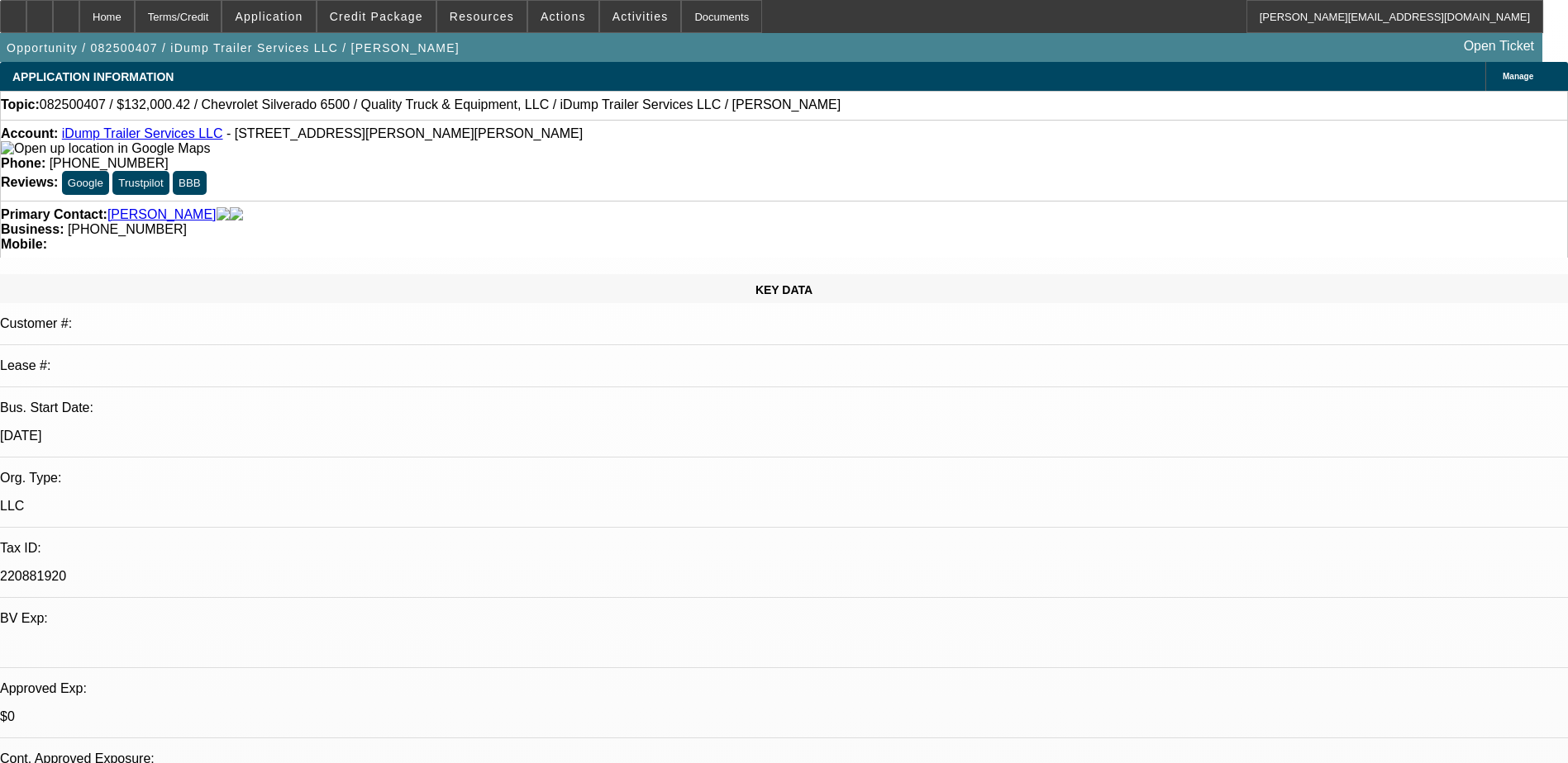
select select "0"
select select "6"
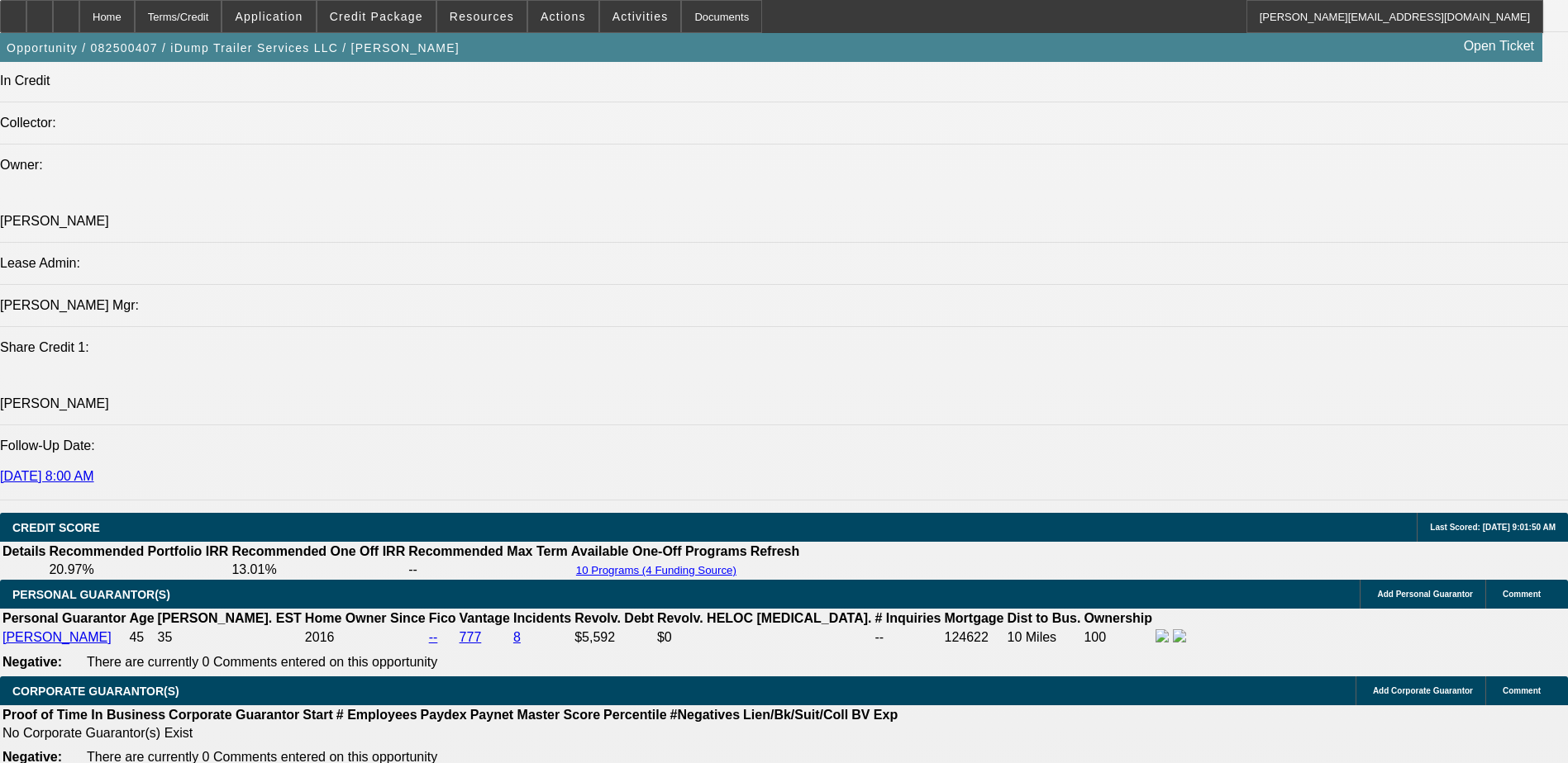
scroll to position [1687, 0]
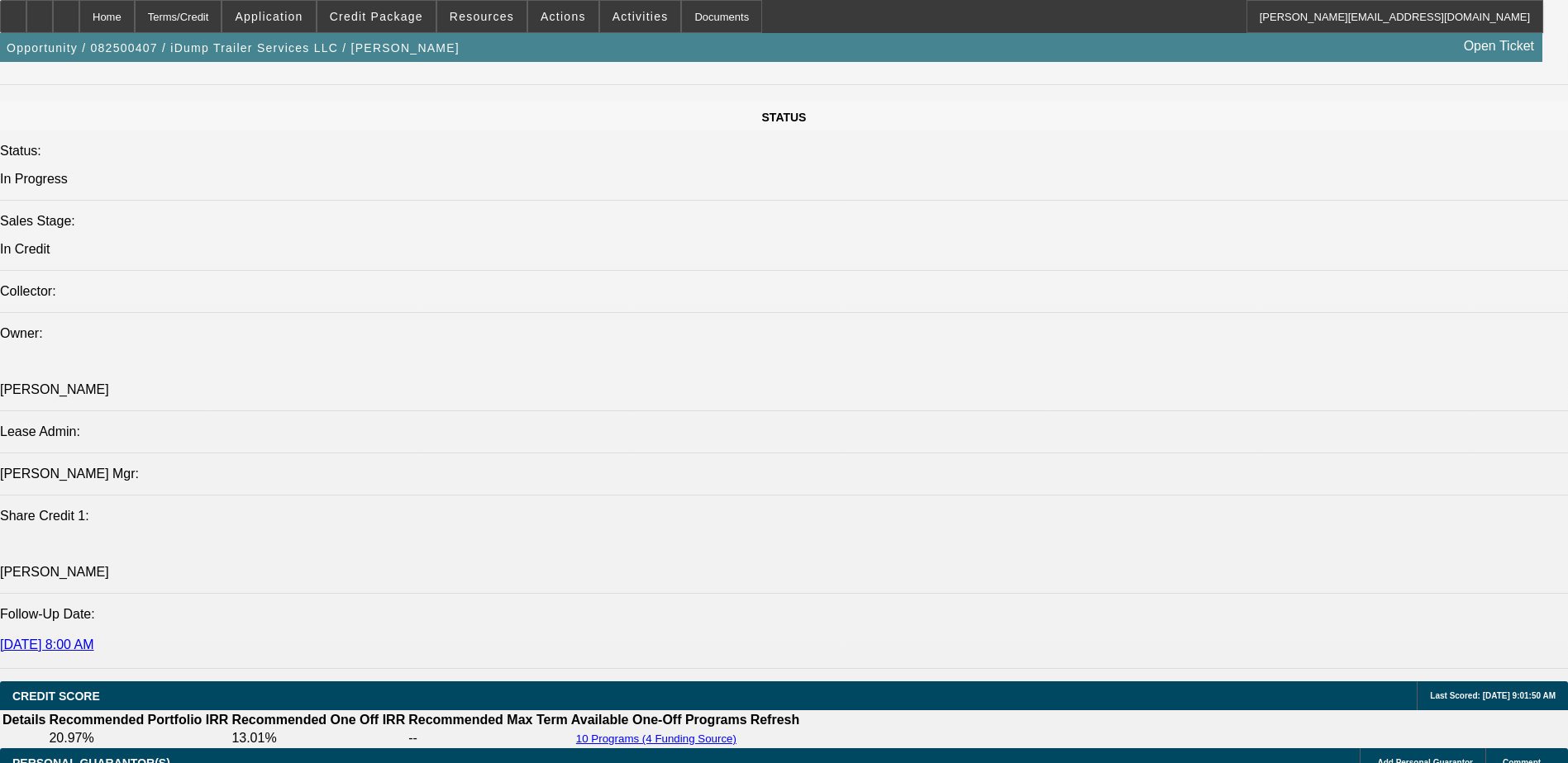
scroll to position [1853, 0]
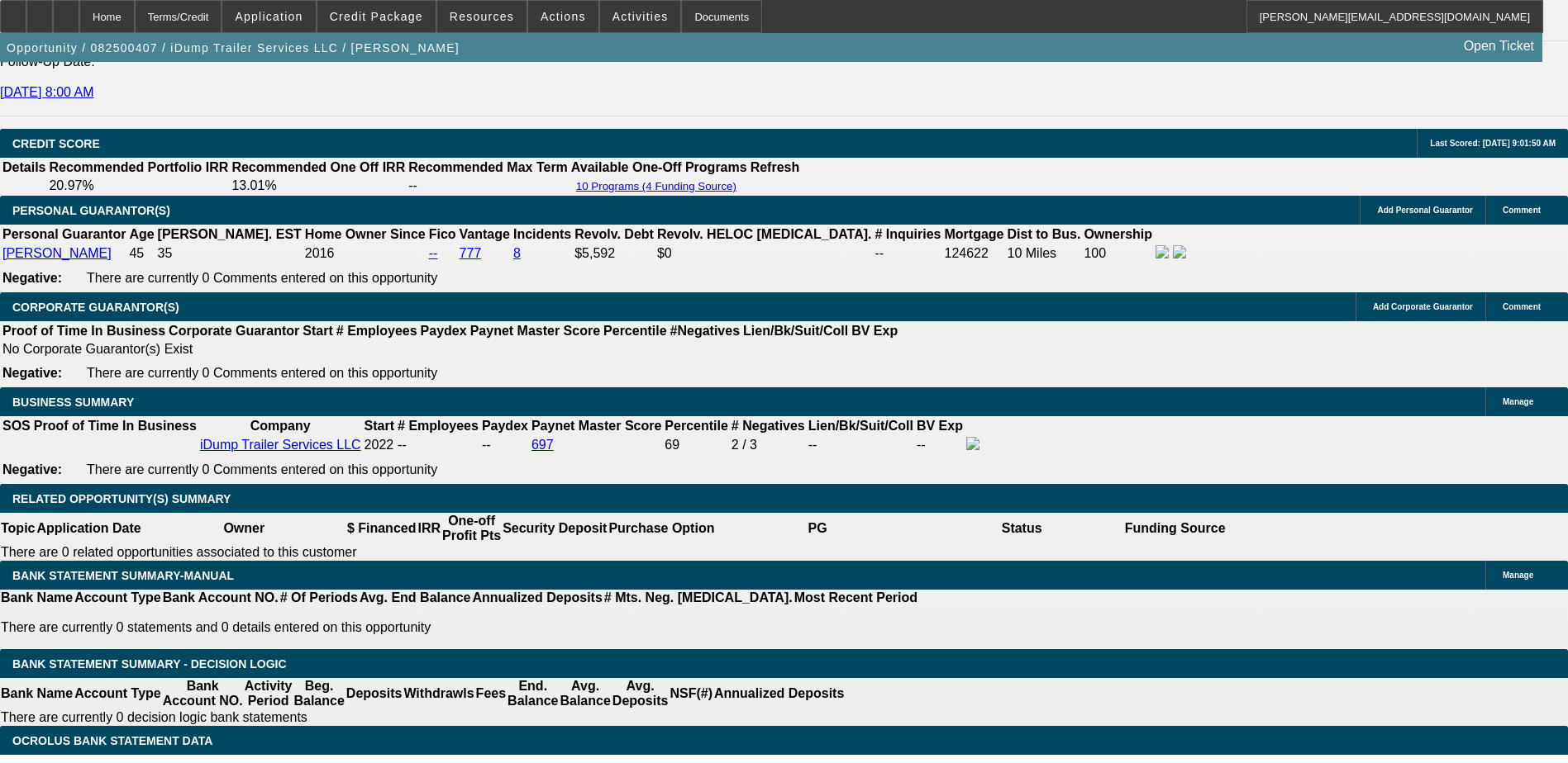
scroll to position [1900, 0]
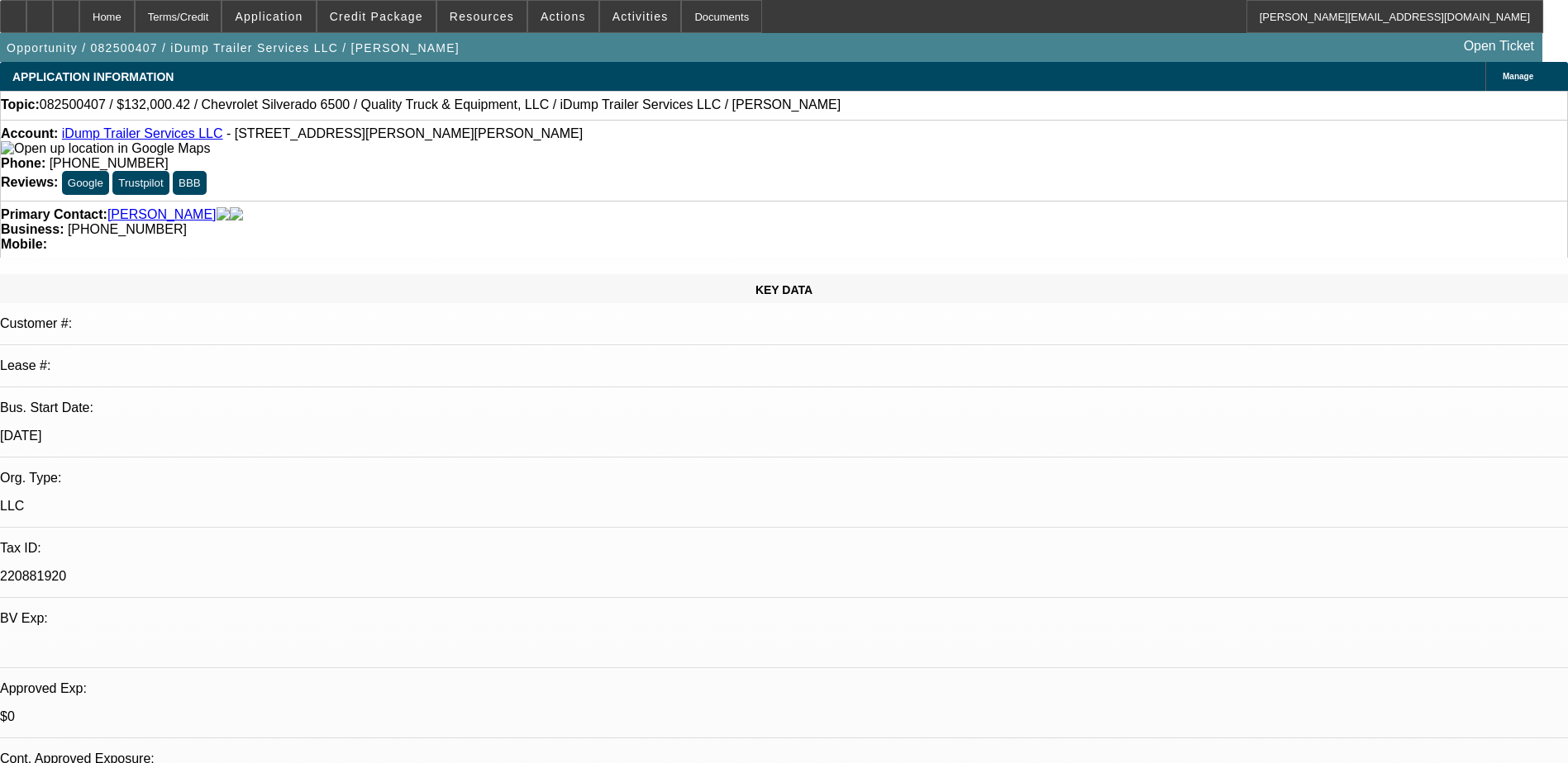
select select "0"
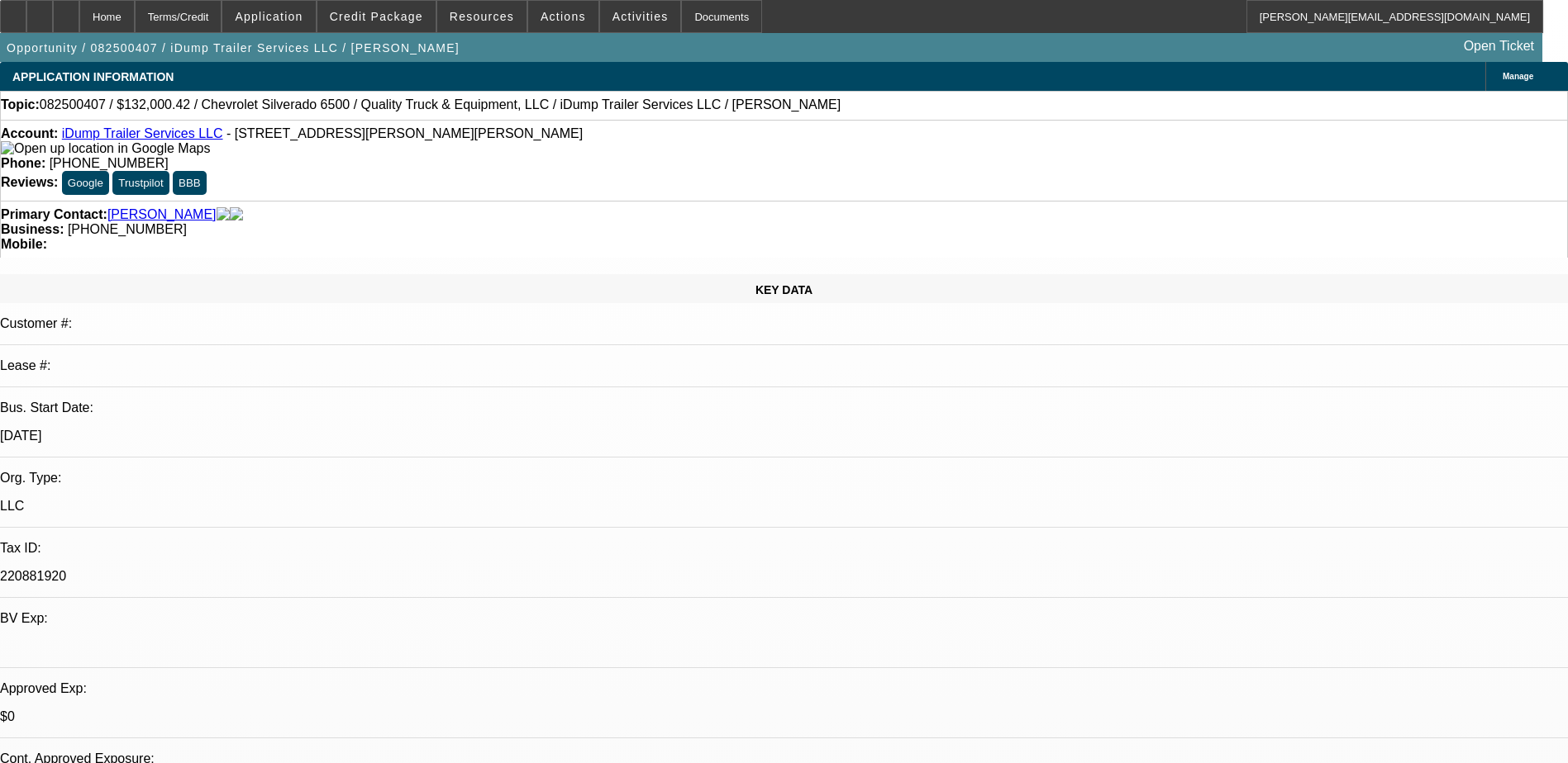
select select "0"
select select "1"
select select "6"
select select "1"
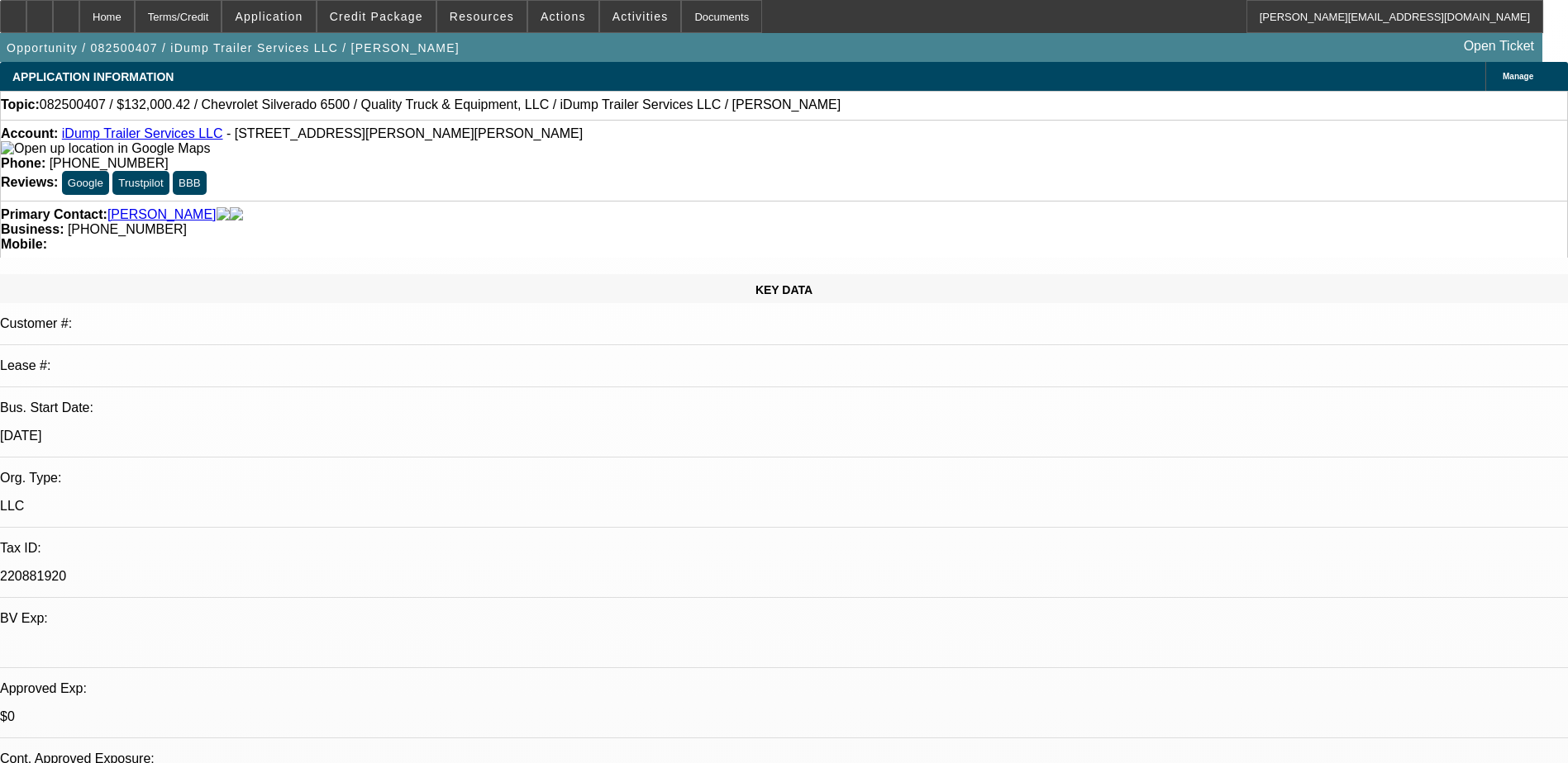
select select "1"
select select "6"
